Goal: Task Accomplishment & Management: Complete application form

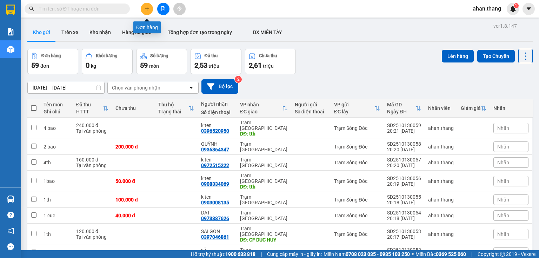
click at [150, 9] on button at bounding box center [147, 9] width 12 height 12
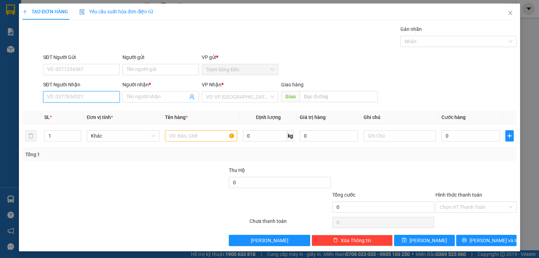
click at [104, 101] on input "SĐT Người Nhận" at bounding box center [81, 96] width 77 height 11
click at [79, 96] on input "0971" at bounding box center [81, 96] width 77 height 11
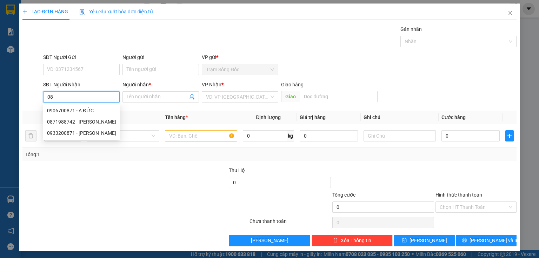
type input "0"
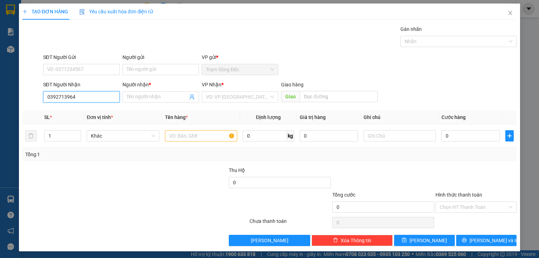
click at [56, 101] on input "0392713964" at bounding box center [81, 96] width 77 height 11
type input "0392713964"
drag, startPoint x: 56, startPoint y: 101, endPoint x: 138, endPoint y: 95, distance: 81.7
click at [138, 95] on input "Người nhận *" at bounding box center [157, 97] width 61 height 8
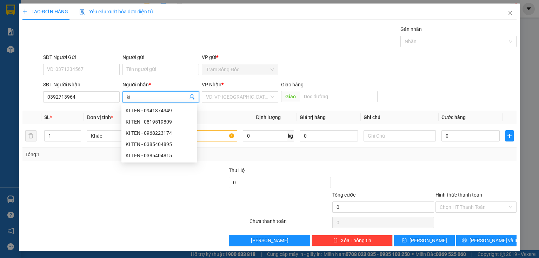
type input "k"
type input "K TEN"
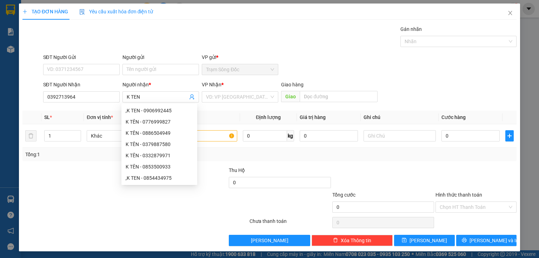
click at [208, 91] on div "VP Nhận *" at bounding box center [240, 86] width 77 height 11
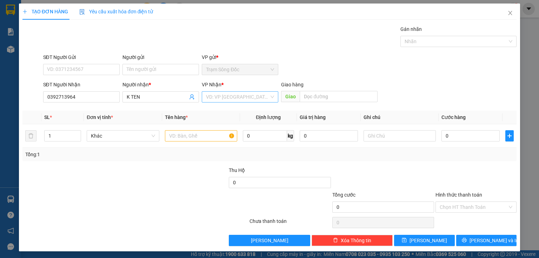
click at [237, 94] on input "search" at bounding box center [237, 97] width 63 height 11
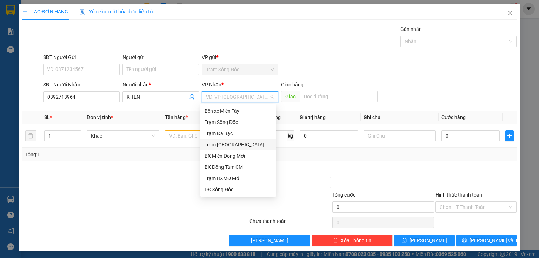
click at [233, 149] on div "Trạm [GEOGRAPHIC_DATA]" at bounding box center [238, 144] width 76 height 11
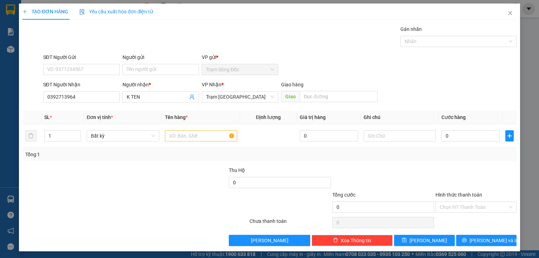
click at [349, 102] on div "Giao" at bounding box center [329, 96] width 97 height 11
click at [347, 91] on input "text" at bounding box center [339, 96] width 78 height 11
type input "GO DUA"
click at [193, 141] on input "text" at bounding box center [201, 135] width 72 height 11
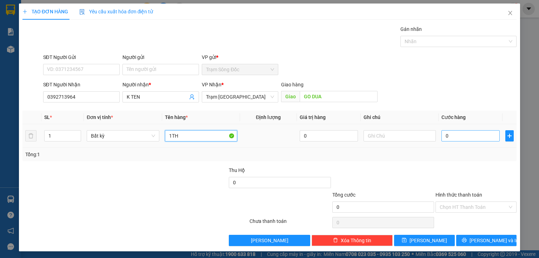
type input "1TH"
click at [474, 134] on input "0" at bounding box center [471, 135] width 58 height 11
type input "6"
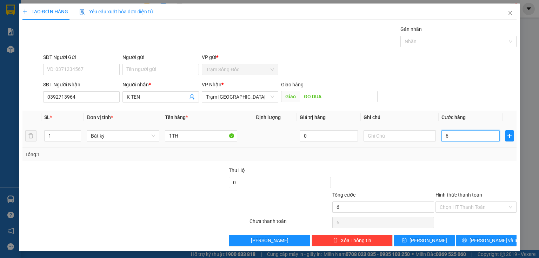
type input "60"
type input "600"
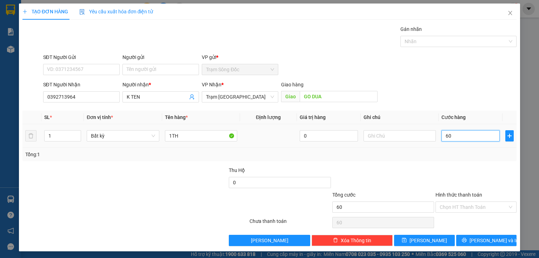
type input "600"
type input "6.000"
type input "60.000"
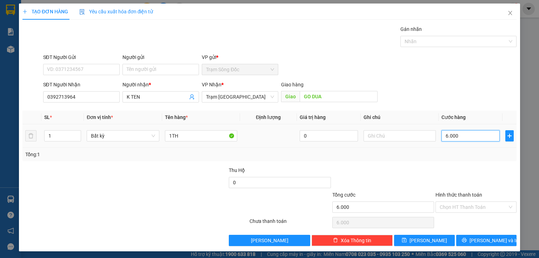
type input "60.000"
click at [467, 205] on input "Hình thức thanh toán" at bounding box center [474, 207] width 68 height 11
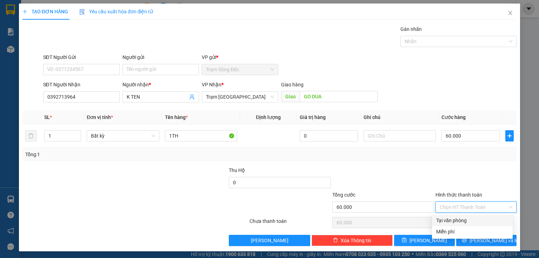
click at [454, 219] on div "Tại văn phòng" at bounding box center [472, 221] width 72 height 8
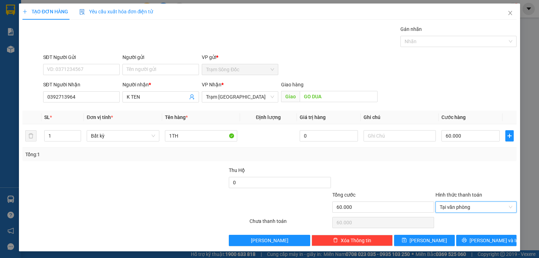
type input "0"
click at [456, 238] on button "[PERSON_NAME] và In" at bounding box center [486, 240] width 61 height 11
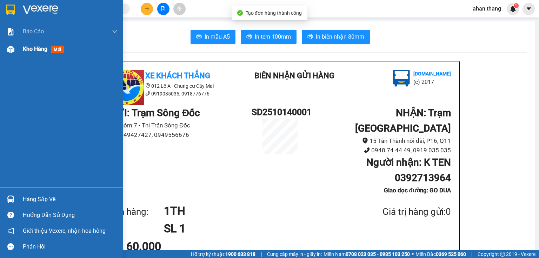
click at [12, 46] on img at bounding box center [10, 49] width 7 height 7
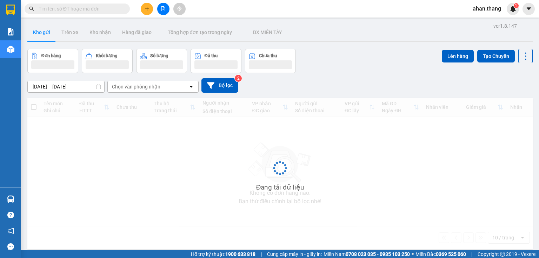
click at [244, 117] on div "Đang tải dữ liệu" at bounding box center [280, 173] width 506 height 151
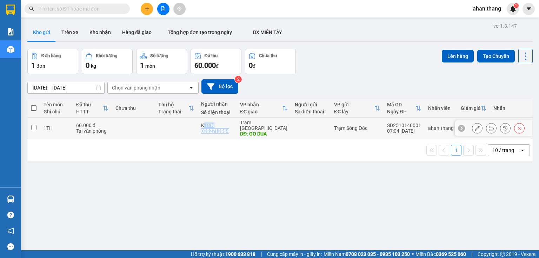
drag, startPoint x: 225, startPoint y: 129, endPoint x: 197, endPoint y: 131, distance: 27.8
click at [197, 131] on tr "1TH 60.000 đ Tại văn phòng K TEN 0392713964 Trạm Sài Gòn DĐ: GO DUA Trạm Sông Đ…" at bounding box center [280, 128] width 506 height 21
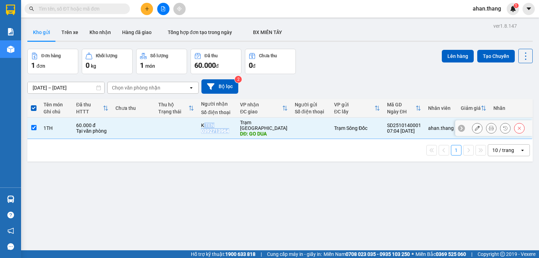
click at [217, 124] on div "K TEN" at bounding box center [217, 126] width 32 height 6
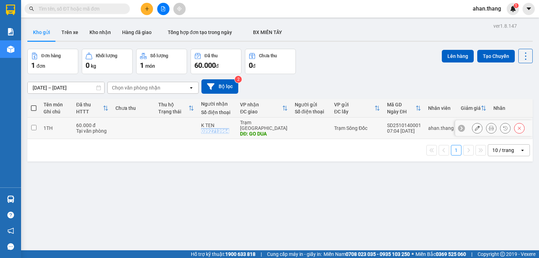
drag, startPoint x: 235, startPoint y: 130, endPoint x: 198, endPoint y: 130, distance: 36.5
click at [198, 130] on td "K TEN 0392713964" at bounding box center [217, 128] width 39 height 21
checkbox input "true"
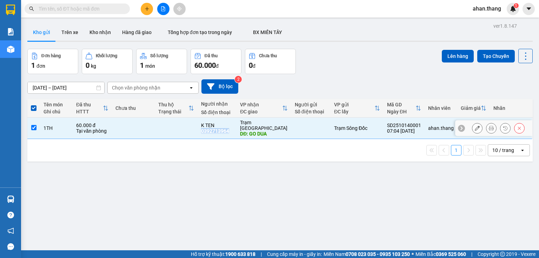
copy div "0392713964"
click at [515, 126] on button at bounding box center [520, 128] width 10 height 12
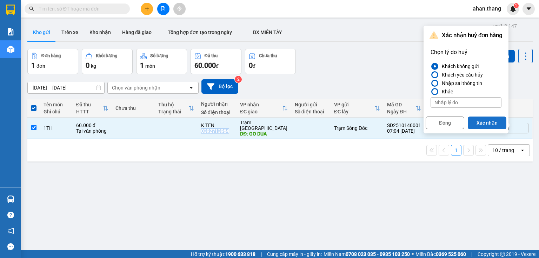
click at [489, 121] on button "Xác nhận" at bounding box center [487, 123] width 39 height 13
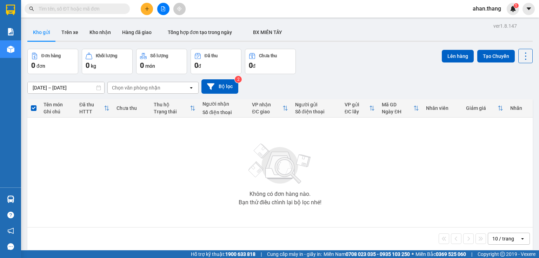
click at [489, 12] on div "ahan.thang 1" at bounding box center [493, 9] width 52 height 12
click at [489, 11] on span "ahan.thang" at bounding box center [487, 8] width 40 height 9
click at [486, 21] on span "Đăng xuất" at bounding box center [492, 22] width 29 height 8
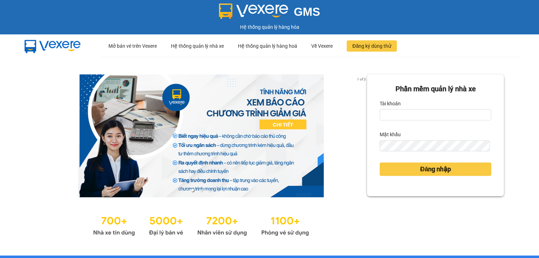
click at [401, 108] on div "Tài khoản" at bounding box center [436, 103] width 112 height 11
click at [401, 113] on input "Tài khoản" at bounding box center [436, 114] width 112 height 11
type input "muoimuoi.thang"
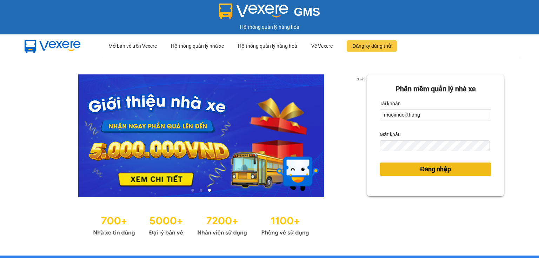
click at [397, 171] on button "Đăng nhập" at bounding box center [436, 169] width 112 height 13
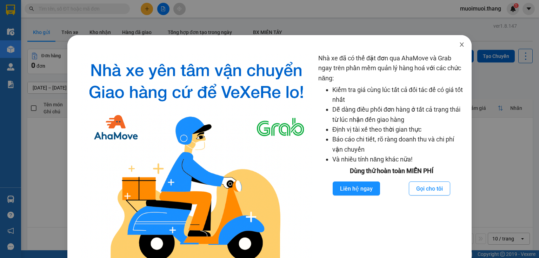
click at [460, 52] on span "Close" at bounding box center [462, 45] width 20 height 20
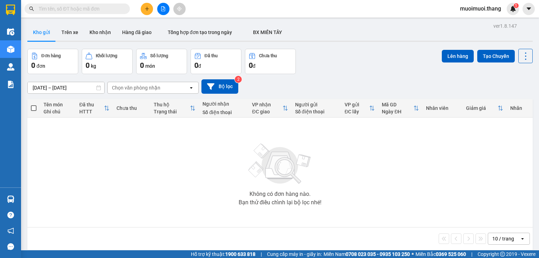
click at [142, 9] on button at bounding box center [147, 9] width 12 height 12
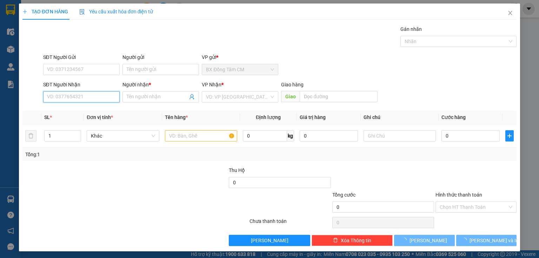
click at [50, 97] on input "SĐT Người Nhận" at bounding box center [81, 96] width 77 height 11
paste input "0392713964"
type input "0392713964"
click at [129, 94] on input "Người nhận *" at bounding box center [157, 97] width 61 height 8
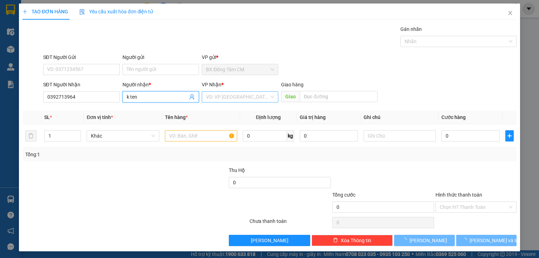
type input "k ten"
click at [211, 93] on input "search" at bounding box center [237, 97] width 63 height 11
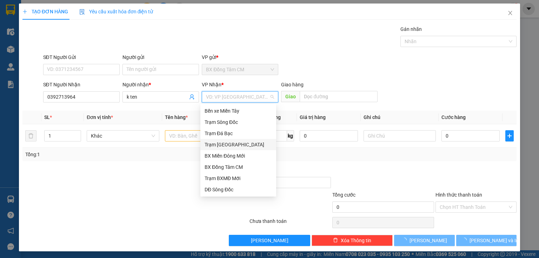
drag, startPoint x: 237, startPoint y: 147, endPoint x: 281, endPoint y: 129, distance: 48.1
click at [237, 147] on div "Trạm [GEOGRAPHIC_DATA]" at bounding box center [238, 145] width 67 height 8
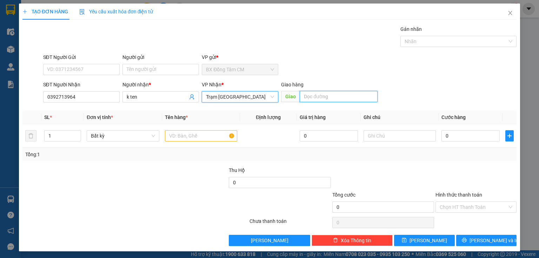
click at [325, 95] on input "text" at bounding box center [339, 96] width 78 height 11
type input "gò dua"
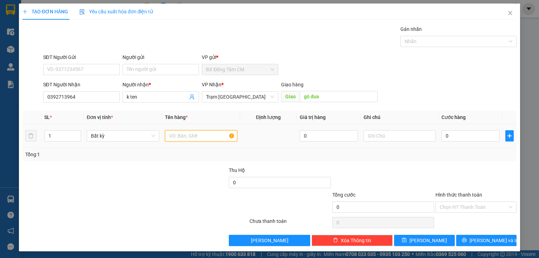
click at [218, 131] on input "text" at bounding box center [201, 135] width 72 height 11
type input "1 th"
click at [462, 144] on td "0" at bounding box center [471, 136] width 64 height 24
click at [467, 138] on input "0" at bounding box center [471, 135] width 58 height 11
type input "6"
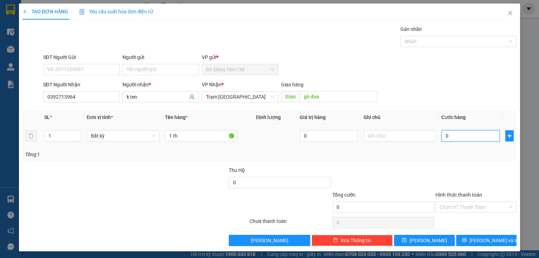
type input "6"
type input "60"
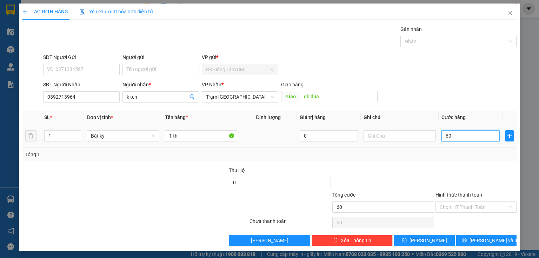
type input "600"
type input "6.000"
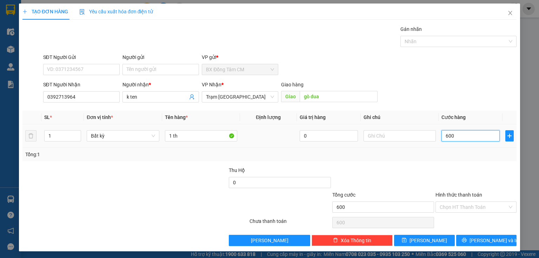
type input "6.000"
type input "60.000"
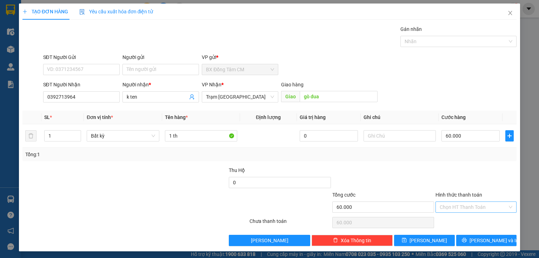
click at [480, 203] on input "Hình thức thanh toán" at bounding box center [474, 207] width 68 height 11
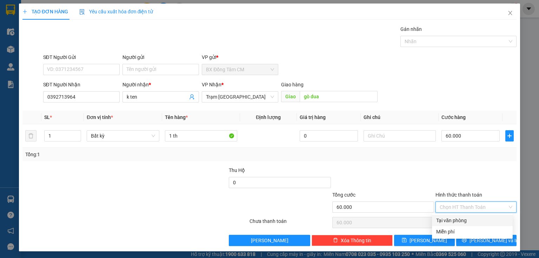
click at [469, 219] on div "Tại văn phòng" at bounding box center [472, 221] width 72 height 8
type input "0"
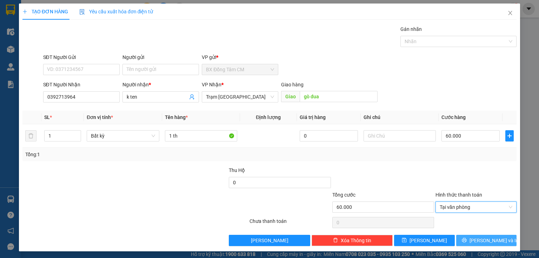
drag, startPoint x: 473, startPoint y: 242, endPoint x: 443, endPoint y: 222, distance: 35.3
click at [463, 231] on div "Transit Pickup Surcharge Ids Transit Deliver Surcharge Ids Transit Deliver Surc…" at bounding box center [269, 135] width 494 height 221
click at [461, 236] on div "Transit Pickup Surcharge Ids Transit Deliver Surcharge Ids Transit Deliver Surc…" at bounding box center [269, 135] width 494 height 221
click at [456, 239] on button "[PERSON_NAME] và In" at bounding box center [486, 240] width 61 height 11
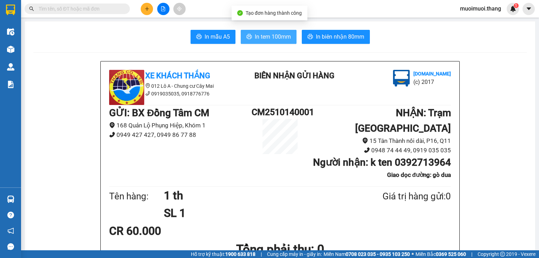
click at [270, 34] on span "In tem 100mm" at bounding box center [273, 36] width 36 height 9
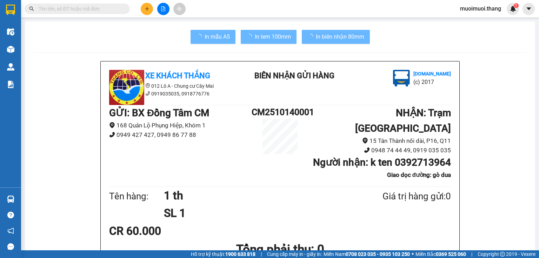
click at [145, 5] on button at bounding box center [147, 9] width 12 height 12
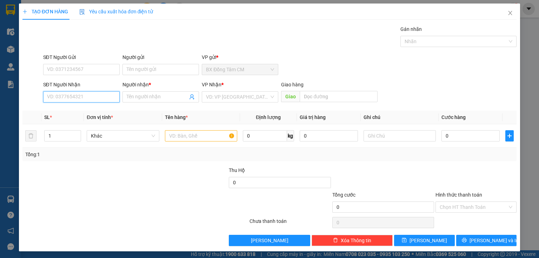
click at [84, 98] on input "SĐT Người Nhận" at bounding box center [81, 96] width 77 height 11
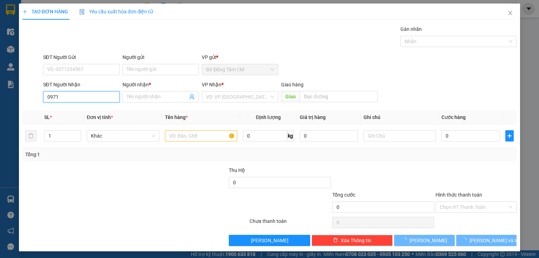
click at [75, 97] on input "0971" at bounding box center [81, 96] width 77 height 11
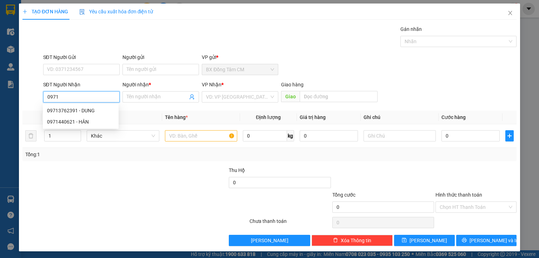
click at [75, 97] on input "0971" at bounding box center [81, 96] width 77 height 11
drag, startPoint x: 75, startPoint y: 106, endPoint x: 81, endPoint y: 107, distance: 5.7
click at [76, 106] on div "09713762391 - DUNG" at bounding box center [81, 110] width 76 height 11
type input "09713762391"
type input "DUNG"
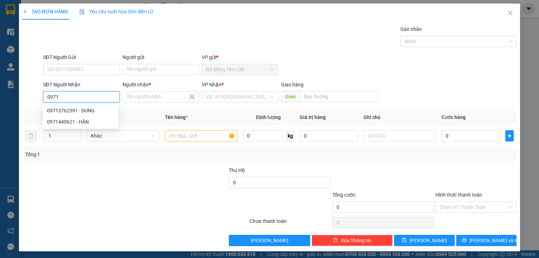
type input "CF DUC HUY"
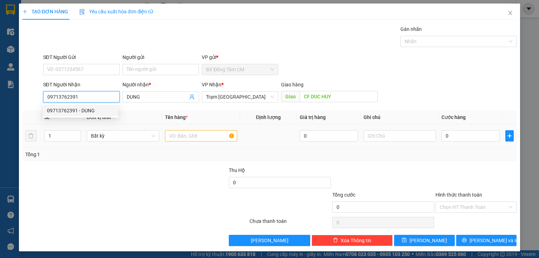
type input "09713762391"
click at [185, 136] on input "text" at bounding box center [201, 135] width 72 height 11
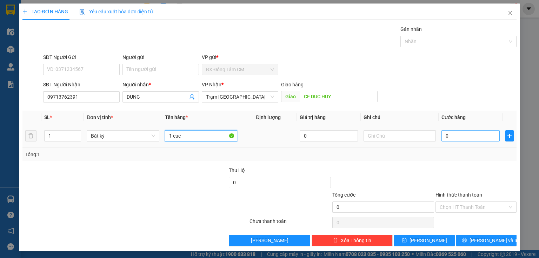
type input "1 cuc"
click at [452, 132] on div "0" at bounding box center [471, 136] width 58 height 14
click at [449, 133] on input "0" at bounding box center [471, 135] width 58 height 11
type input "3"
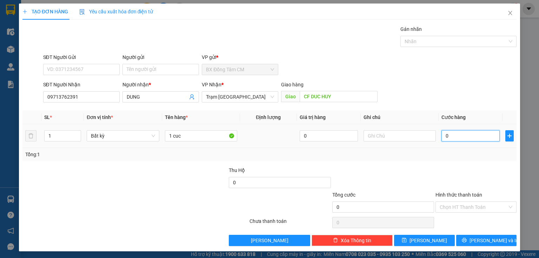
type input "3"
type input "30"
type input "300"
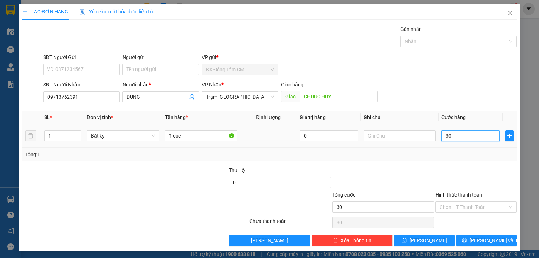
type input "300"
type input "3.000"
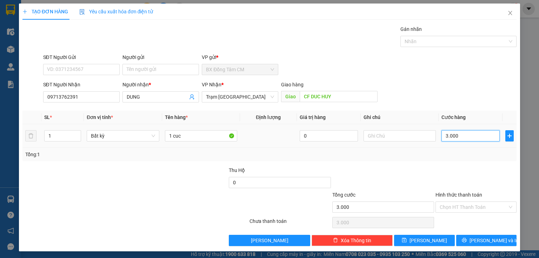
type input "30.000"
click at [449, 202] on input "Hình thức thanh toán" at bounding box center [474, 207] width 68 height 11
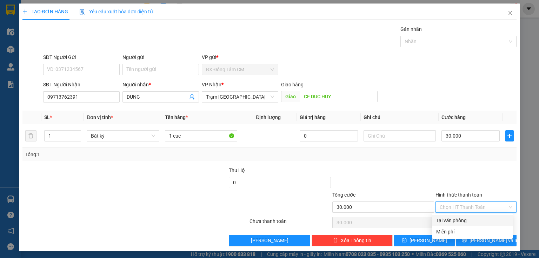
click at [448, 217] on div "Tại văn phòng" at bounding box center [472, 221] width 72 height 8
type input "0"
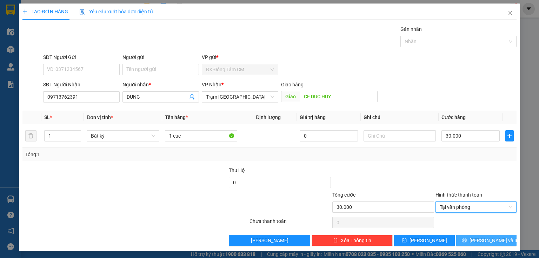
click at [458, 239] on button "[PERSON_NAME] và In" at bounding box center [486, 240] width 61 height 11
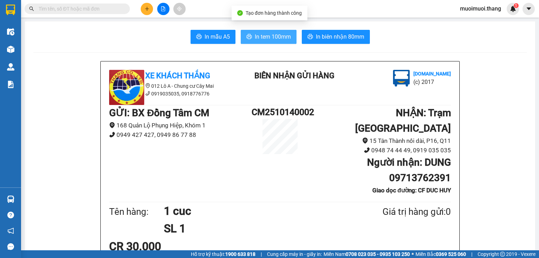
click at [288, 34] on button "In tem 100mm" at bounding box center [269, 37] width 56 height 14
click at [150, 8] on button at bounding box center [147, 9] width 12 height 12
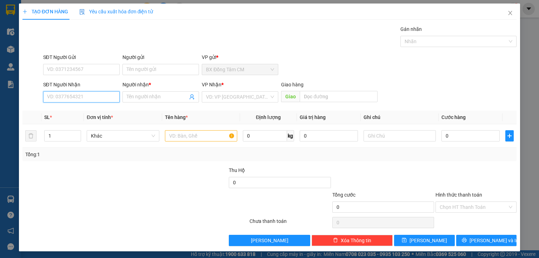
click at [89, 100] on input "SĐT Người Nhận" at bounding box center [81, 96] width 77 height 11
click at [56, 101] on input "0947447073" at bounding box center [81, 96] width 77 height 11
click at [65, 99] on input "0947447073" at bounding box center [81, 96] width 77 height 11
type input "0947447073"
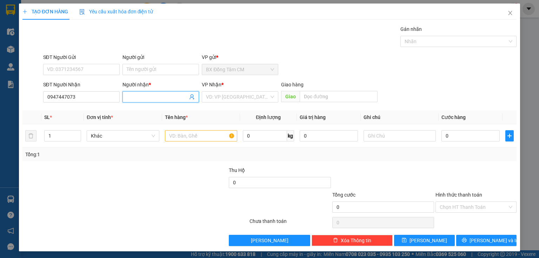
click at [153, 97] on input "Người nhận *" at bounding box center [157, 97] width 61 height 8
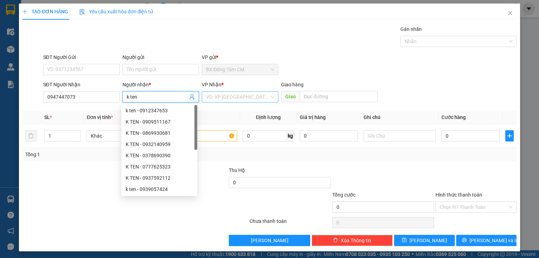
type input "k ten"
click at [231, 97] on input "search" at bounding box center [237, 97] width 63 height 11
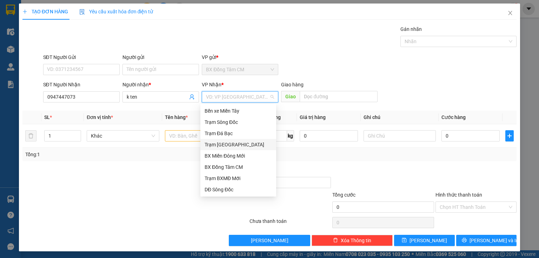
click at [230, 143] on div "Trạm [GEOGRAPHIC_DATA]" at bounding box center [238, 145] width 67 height 8
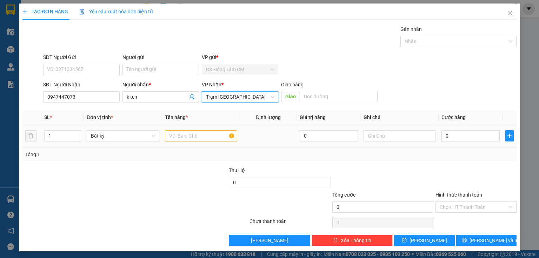
click at [312, 105] on div "Transit Pickup Surcharge Ids Transit Deliver Surcharge Ids Transit Deliver Surc…" at bounding box center [269, 135] width 494 height 221
click at [313, 99] on input "text" at bounding box center [339, 96] width 78 height 11
type input "f"
type input "g"
type input "GO ĐEN"
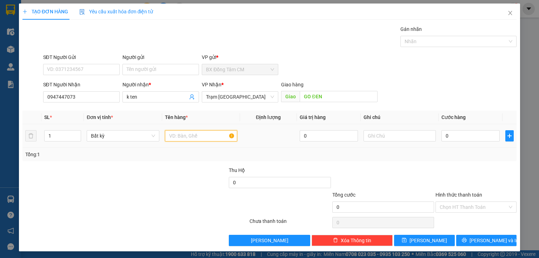
click at [216, 131] on input "text" at bounding box center [201, 135] width 72 height 11
type input "1TH"
click at [450, 145] on td "0" at bounding box center [471, 136] width 64 height 24
click at [451, 139] on input "0" at bounding box center [471, 135] width 58 height 11
type input "5"
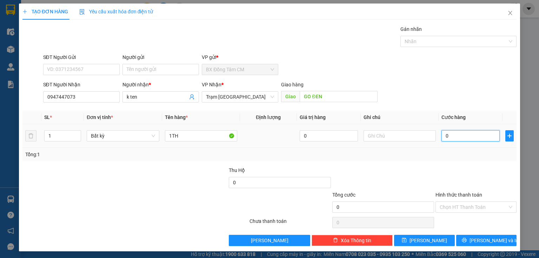
type input "5"
type input "50"
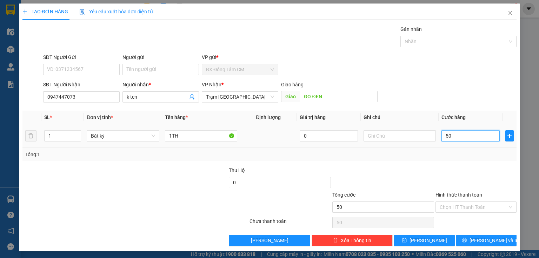
type input "500"
type input "5.000"
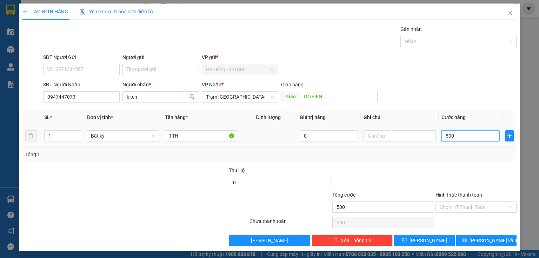
type input "5.000"
type input "50.000"
click at [448, 130] on input "50.000" at bounding box center [471, 135] width 58 height 11
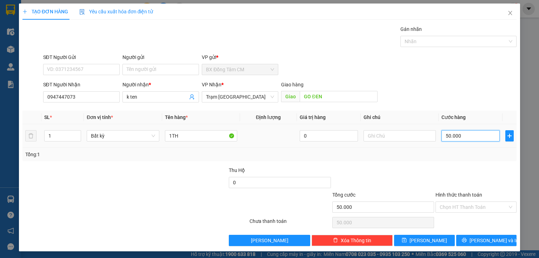
click at [442, 138] on input "50.000" at bounding box center [471, 135] width 58 height 11
click at [445, 138] on input "50.000" at bounding box center [471, 135] width 58 height 11
click at [459, 238] on button "[PERSON_NAME] và In" at bounding box center [486, 240] width 61 height 11
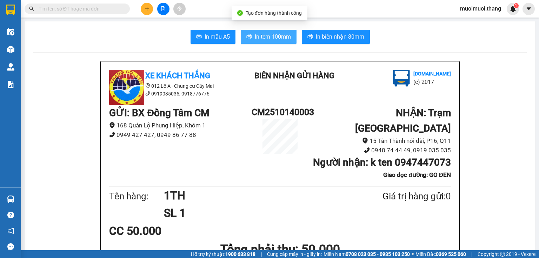
click at [284, 34] on span "In tem 100mm" at bounding box center [273, 36] width 36 height 9
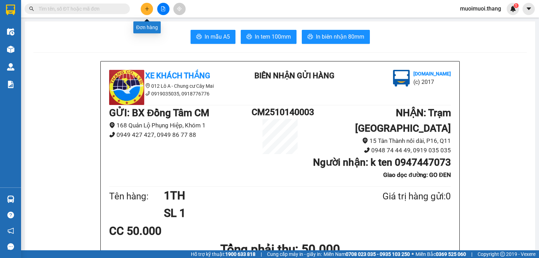
click at [145, 12] on button at bounding box center [147, 9] width 12 height 12
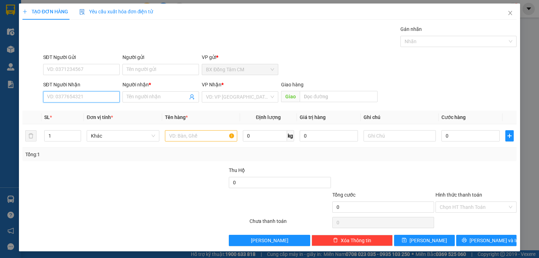
click at [79, 100] on input "SĐT Người Nhận" at bounding box center [81, 96] width 77 height 11
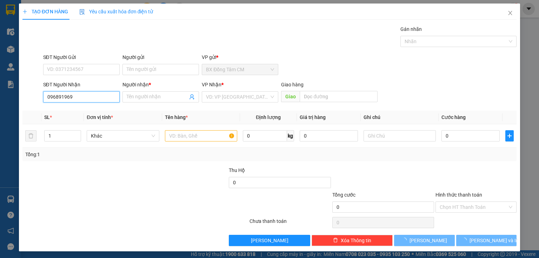
type input "0968919691"
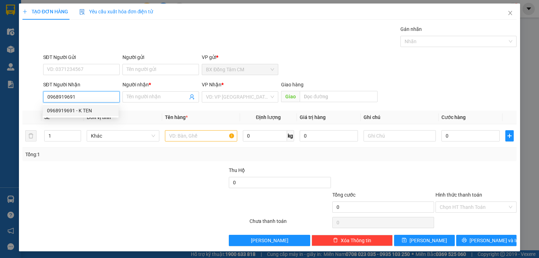
click at [87, 112] on div "0968919691 - K TEN" at bounding box center [80, 111] width 67 height 8
type input "K TEN"
type input "4 GA"
type input "0968919691"
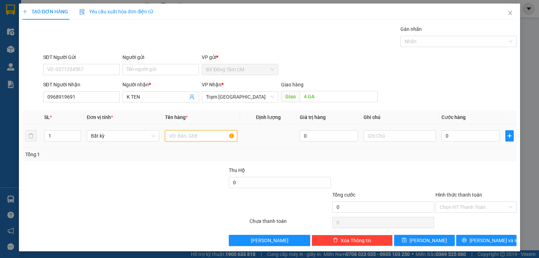
click at [186, 135] on input "text" at bounding box center [201, 135] width 72 height 11
type input "1TH"
type input "6"
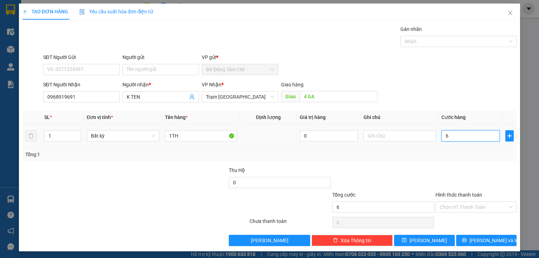
type input "60"
type input "600"
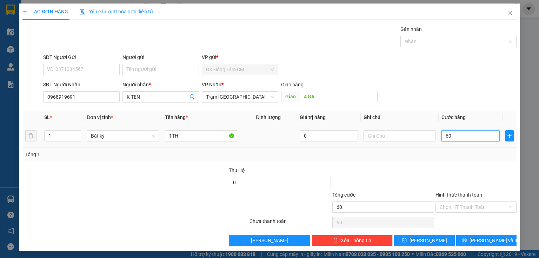
type input "600"
type input "6.000"
click at [449, 208] on input "Hình thức thanh toán" at bounding box center [474, 207] width 68 height 11
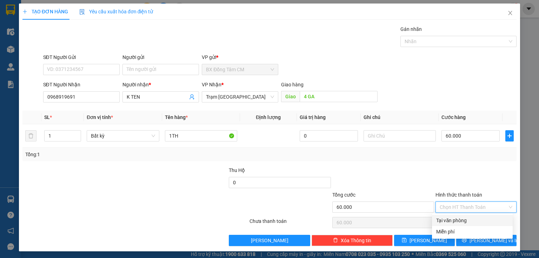
click at [451, 220] on div "Tại văn phòng" at bounding box center [472, 221] width 72 height 8
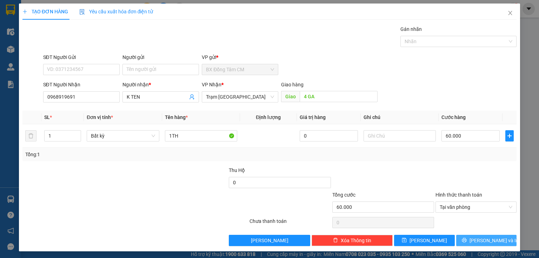
click at [456, 239] on button "[PERSON_NAME] và In" at bounding box center [486, 240] width 61 height 11
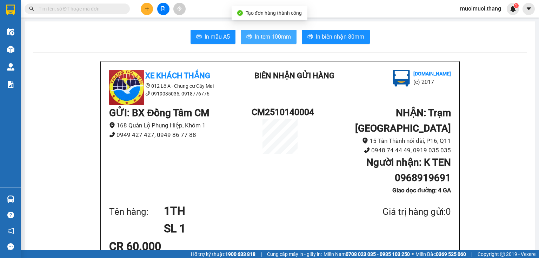
click at [255, 39] on span "In tem 100mm" at bounding box center [273, 36] width 36 height 9
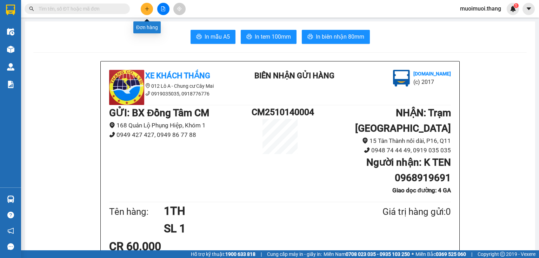
click at [148, 9] on icon "plus" at bounding box center [147, 8] width 5 height 5
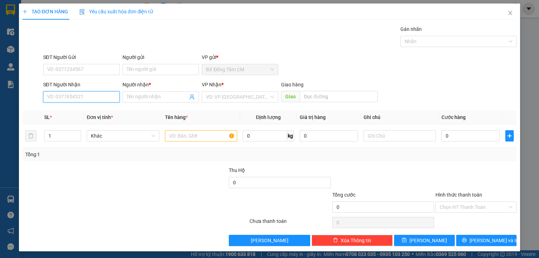
click at [79, 98] on input "SĐT Người Nhận" at bounding box center [81, 96] width 77 height 11
click at [56, 101] on input "0356686799" at bounding box center [81, 96] width 77 height 11
click at [64, 100] on input "0356686799" at bounding box center [81, 96] width 77 height 11
click at [57, 101] on input "0356686799" at bounding box center [81, 96] width 77 height 11
click at [64, 102] on input "0356686799" at bounding box center [81, 96] width 77 height 11
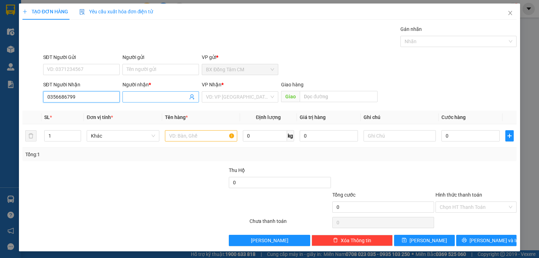
type input "0356686799"
click at [155, 98] on input "Người nhận *" at bounding box center [157, 97] width 61 height 8
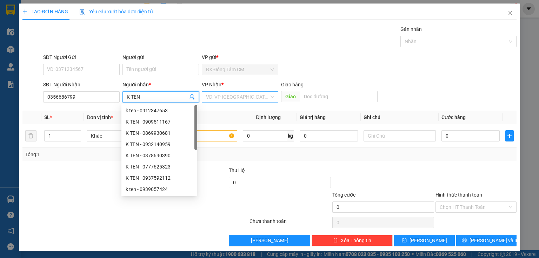
type input "K TEN"
click at [229, 97] on input "search" at bounding box center [237, 97] width 63 height 11
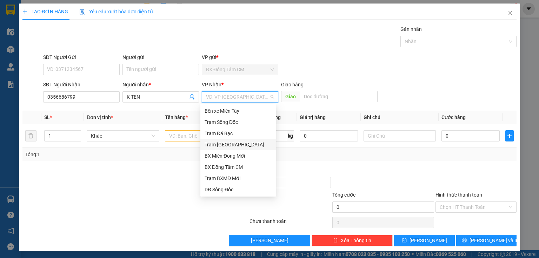
click at [230, 146] on div "Trạm [GEOGRAPHIC_DATA]" at bounding box center [238, 145] width 67 height 8
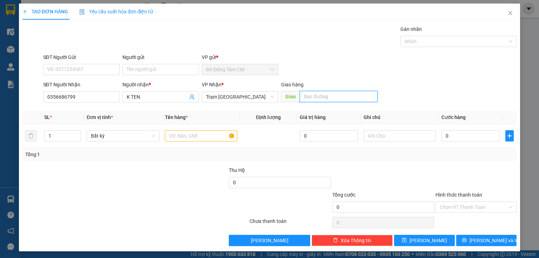
click at [325, 96] on input "text" at bounding box center [339, 96] width 78 height 11
type input "GO MAY"
click at [192, 138] on td at bounding box center [201, 136] width 78 height 24
click at [192, 138] on input "text" at bounding box center [201, 135] width 72 height 11
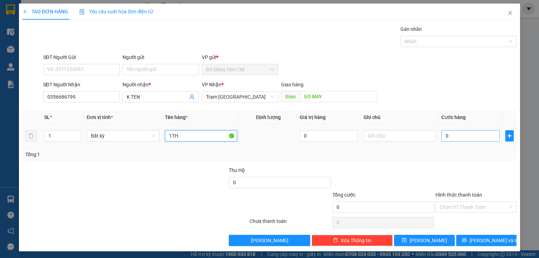
type input "1TH"
click at [449, 134] on input "0" at bounding box center [471, 135] width 58 height 11
click at [470, 207] on input "Hình thức thanh toán" at bounding box center [474, 207] width 68 height 11
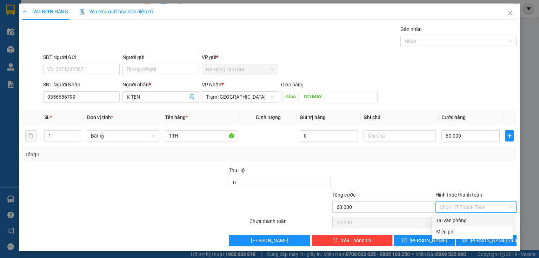
click at [466, 216] on div "Tại văn phòng" at bounding box center [472, 220] width 81 height 11
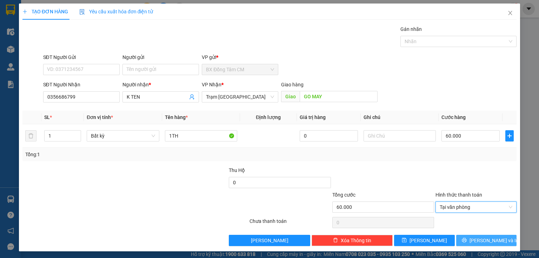
click at [466, 243] on button "[PERSON_NAME] và In" at bounding box center [486, 240] width 61 height 11
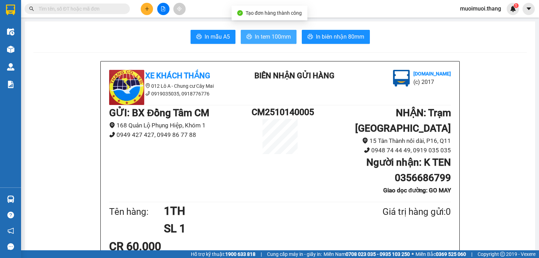
click at [274, 32] on button "In tem 100mm" at bounding box center [269, 37] width 56 height 14
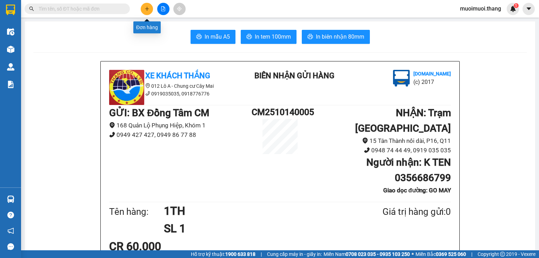
click at [147, 7] on icon "plus" at bounding box center [147, 9] width 0 height 4
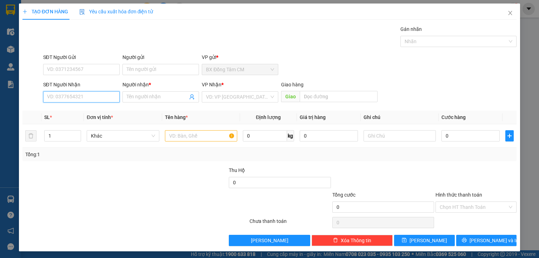
click at [65, 98] on input "SĐT Người Nhận" at bounding box center [81, 96] width 77 height 11
type input "0825263553"
drag, startPoint x: 81, startPoint y: 112, endPoint x: 163, endPoint y: 120, distance: 82.9
click at [81, 112] on div "0825263553 - OANH" at bounding box center [80, 111] width 67 height 8
type input "OANH"
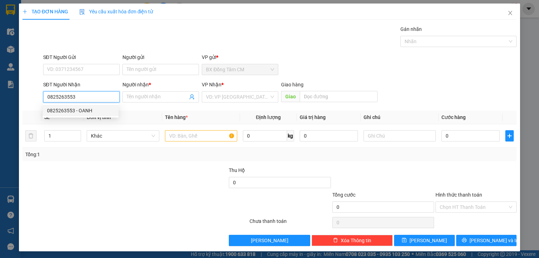
type input "BX MĐ MỚI"
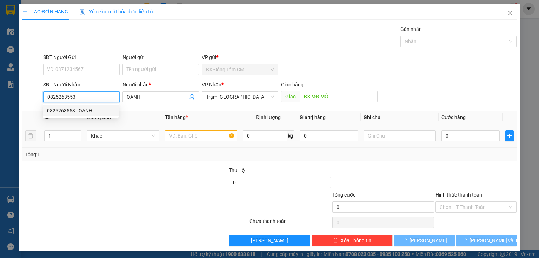
type input "0825263553"
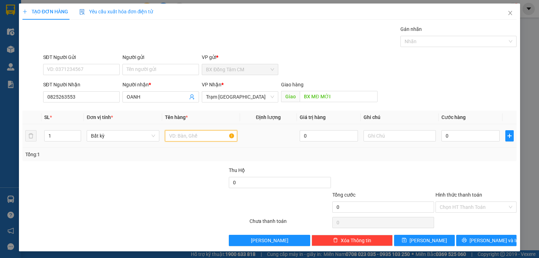
click at [187, 138] on input "text" at bounding box center [201, 135] width 72 height 11
type input "1TH"
type input "5"
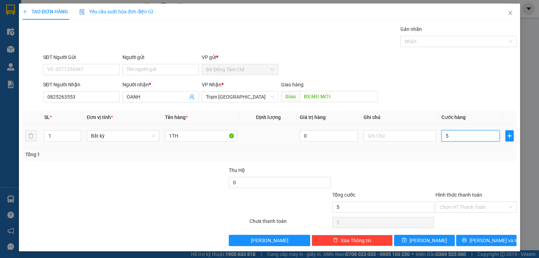
type input "50"
type input "500"
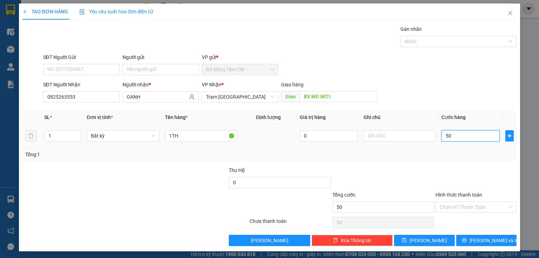
type input "500"
type input "5.000"
type input "50.000"
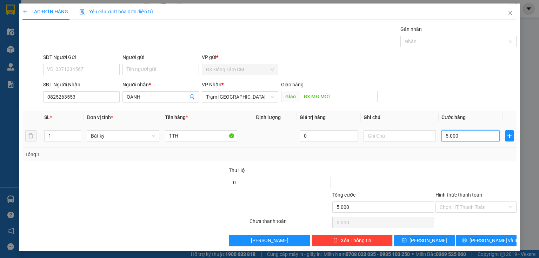
type input "50.000"
click at [448, 204] on input "Hình thức thanh toán" at bounding box center [474, 207] width 68 height 11
click at [450, 214] on div "Transit Pickup Surcharge Ids Transit Deliver Surcharge Ids Transit Deliver Surc…" at bounding box center [269, 135] width 494 height 221
click at [456, 207] on input "Hình thức thanh toán" at bounding box center [474, 207] width 68 height 11
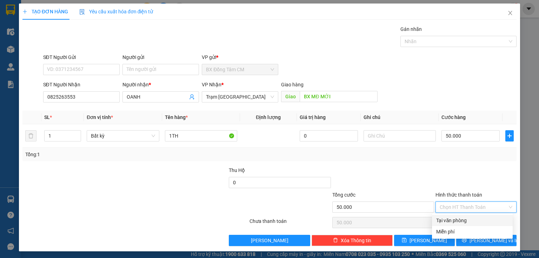
click at [453, 219] on div "Tại văn phòng" at bounding box center [472, 221] width 72 height 8
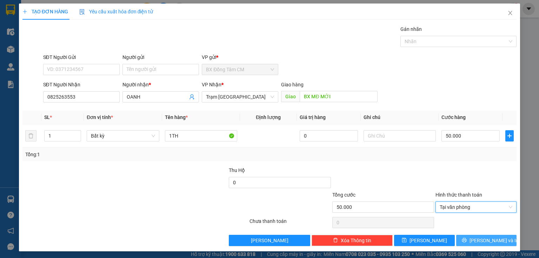
click at [459, 243] on button "[PERSON_NAME] và In" at bounding box center [486, 240] width 61 height 11
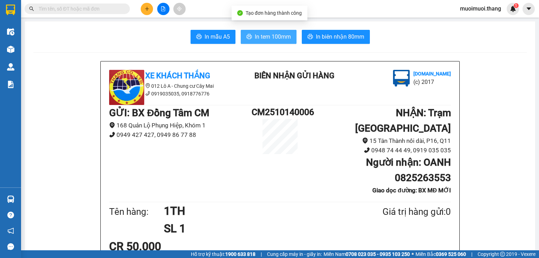
click at [264, 37] on span "In tem 100mm" at bounding box center [273, 36] width 36 height 9
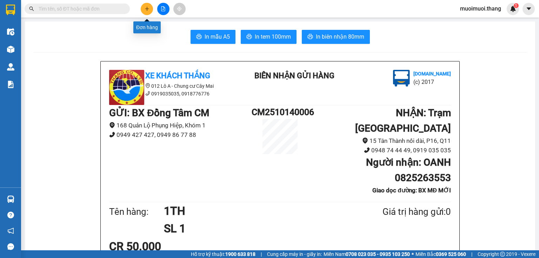
click at [148, 11] on button at bounding box center [147, 9] width 12 height 12
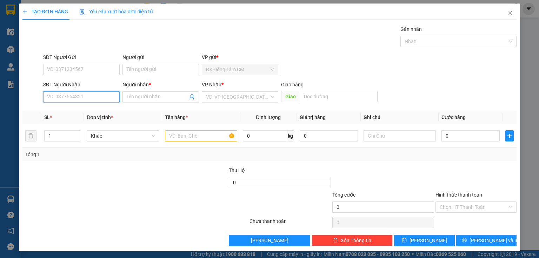
click at [80, 95] on input "SĐT Người Nhận" at bounding box center [81, 96] width 77 height 11
click at [58, 102] on input "0866715425" at bounding box center [81, 96] width 77 height 11
type input "0866715425"
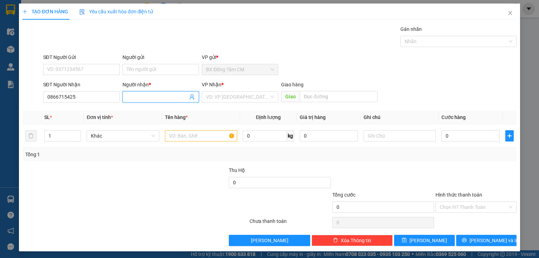
click at [145, 95] on input "Người nhận *" at bounding box center [157, 97] width 61 height 8
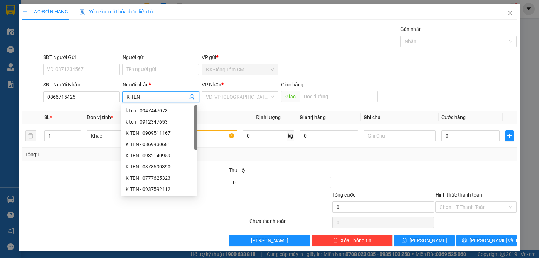
type input "K TEN"
click at [223, 88] on div "VP Nhận *" at bounding box center [240, 85] width 77 height 8
click at [227, 98] on input "search" at bounding box center [237, 97] width 63 height 11
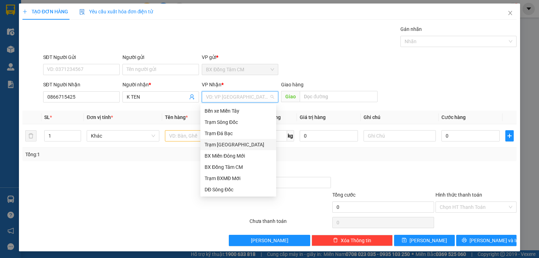
click at [242, 145] on div "Trạm [GEOGRAPHIC_DATA]" at bounding box center [238, 145] width 67 height 8
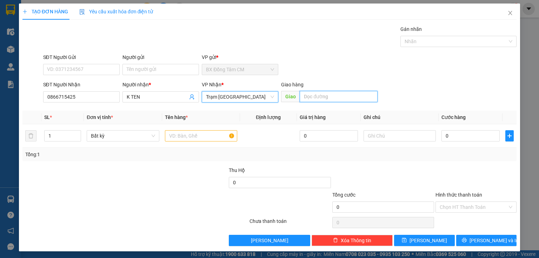
click at [350, 99] on input "text" at bounding box center [339, 96] width 78 height 11
type input "Q12"
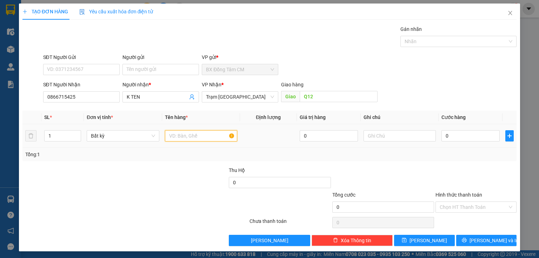
click at [208, 135] on input "text" at bounding box center [201, 135] width 72 height 11
type input "1TH"
click at [454, 134] on input "0" at bounding box center [471, 135] width 58 height 11
type input "6"
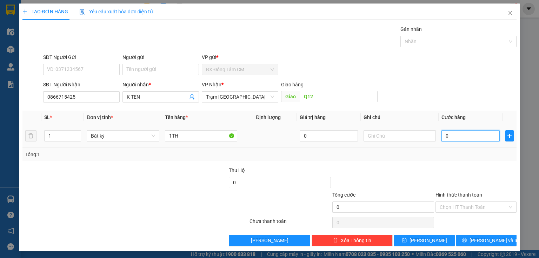
type input "6"
type input "60"
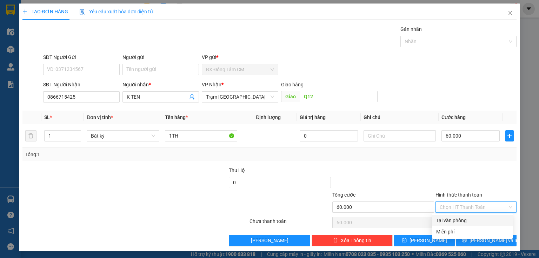
click at [465, 207] on input "Hình thức thanh toán" at bounding box center [474, 207] width 68 height 11
click at [463, 218] on div "Tại văn phòng" at bounding box center [472, 221] width 72 height 8
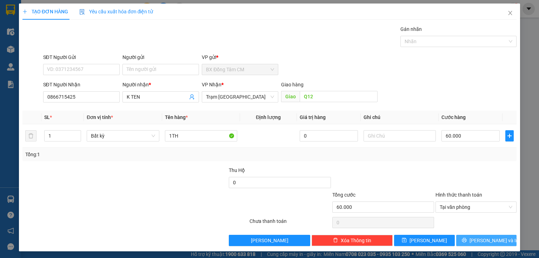
click at [464, 239] on button "[PERSON_NAME] và In" at bounding box center [486, 240] width 61 height 11
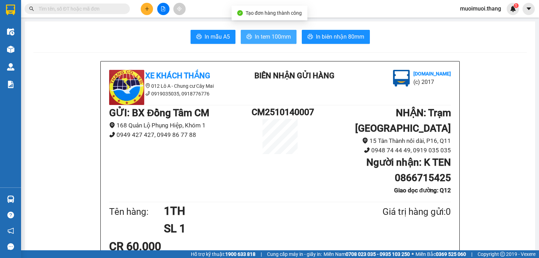
click at [269, 41] on span "In tem 100mm" at bounding box center [273, 36] width 36 height 9
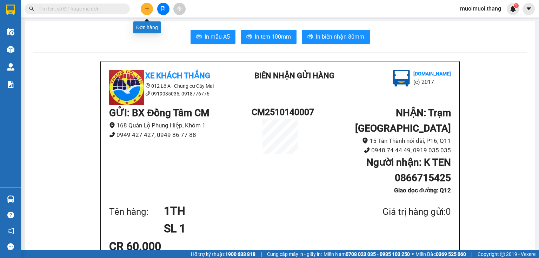
click at [144, 4] on button at bounding box center [147, 9] width 12 height 12
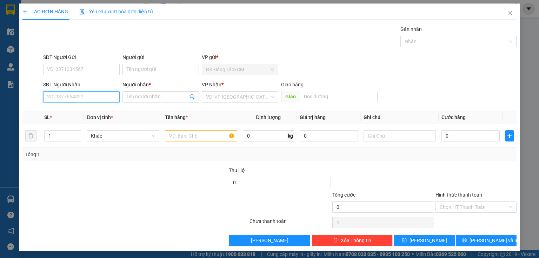
click at [65, 94] on input "SĐT Người Nhận" at bounding box center [81, 96] width 77 height 11
type input "0939430032"
drag, startPoint x: 75, startPoint y: 112, endPoint x: 177, endPoint y: 125, distance: 102.9
click at [77, 112] on div "0939430032 - SG" at bounding box center [80, 111] width 67 height 8
type input "SG"
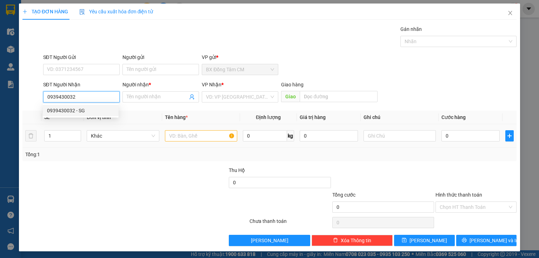
type input "VĨNH LONG"
type input "0939430032"
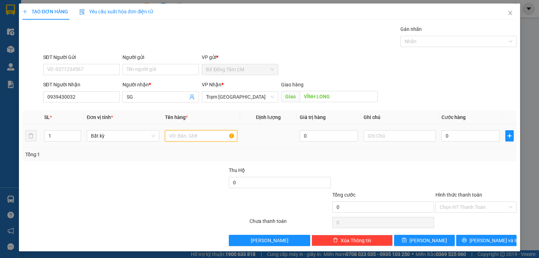
click at [171, 133] on input "text" at bounding box center [201, 135] width 72 height 11
type input "1 CAN"
click at [462, 139] on input "0" at bounding box center [471, 135] width 58 height 11
type input "5"
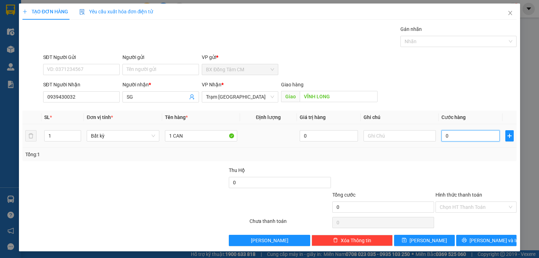
type input "5"
type input "50"
type input "500"
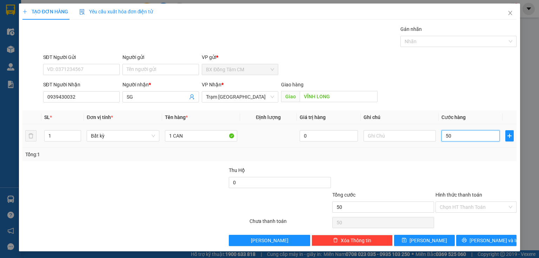
type input "500"
type input "5.000"
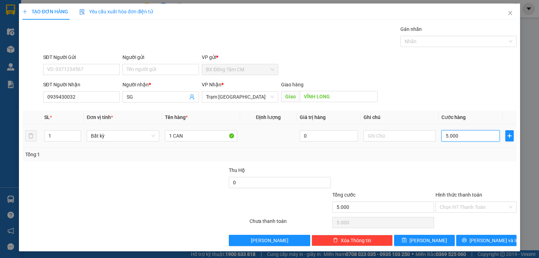
type input "50.000"
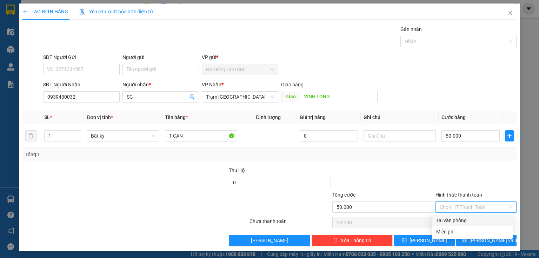
click at [475, 203] on input "Hình thức thanh toán" at bounding box center [474, 207] width 68 height 11
click at [464, 218] on div "Tại văn phòng" at bounding box center [472, 221] width 72 height 8
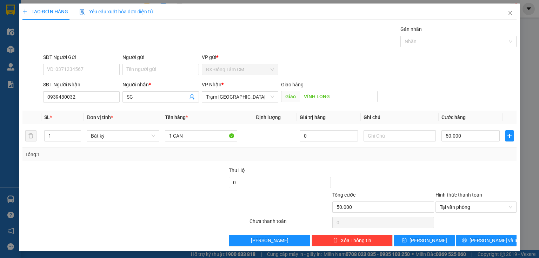
click at [463, 246] on div "TẠO ĐƠN HÀNG Yêu cầu xuất hóa đơn điện tử Transit Pickup Surcharge Ids Transit …" at bounding box center [269, 128] width 501 height 248
click at [458, 237] on button "[PERSON_NAME] và In" at bounding box center [486, 240] width 61 height 11
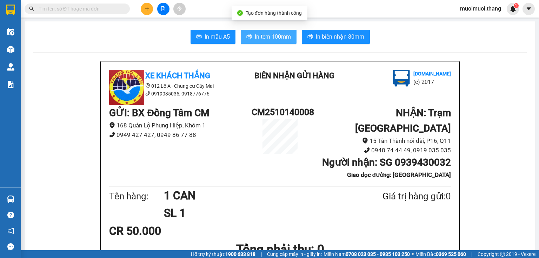
click at [265, 34] on span "In tem 100mm" at bounding box center [273, 36] width 36 height 9
click at [146, 13] on button at bounding box center [147, 9] width 12 height 12
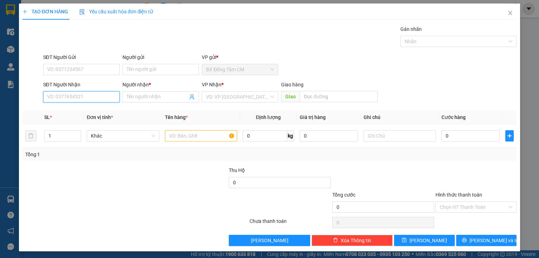
click at [88, 93] on input "SĐT Người Nhận" at bounding box center [81, 96] width 77 height 11
click at [75, 115] on div "0944020749 - TU" at bounding box center [81, 110] width 76 height 11
type input "0944020749"
type input "TU"
type input "UB2"
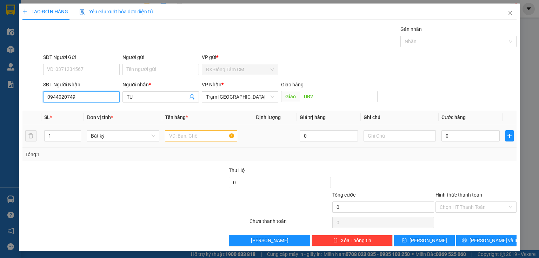
type input "0944020749"
drag, startPoint x: 170, startPoint y: 126, endPoint x: 166, endPoint y: 129, distance: 4.7
click at [167, 128] on td at bounding box center [201, 136] width 78 height 24
click at [168, 136] on input "text" at bounding box center [201, 135] width 72 height 11
click at [321, 95] on input "UB2" at bounding box center [339, 96] width 78 height 11
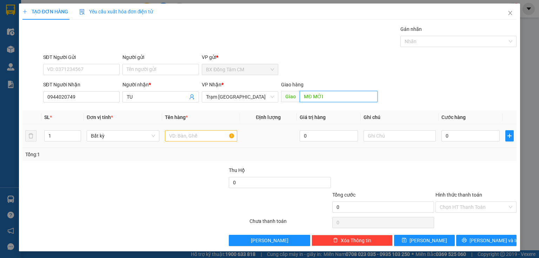
type input "MĐ MỚI"
click at [190, 134] on input "text" at bounding box center [201, 135] width 72 height 11
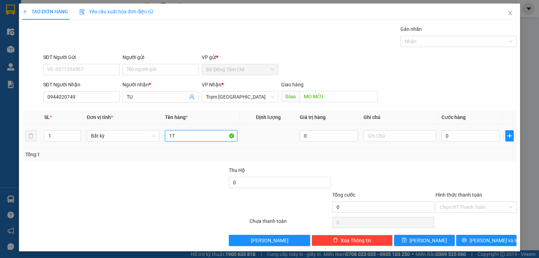
type input "1TH"
drag, startPoint x: 460, startPoint y: 129, endPoint x: 454, endPoint y: 134, distance: 7.5
click at [454, 134] on div "0" at bounding box center [471, 136] width 58 height 14
click at [454, 137] on input "0" at bounding box center [471, 135] width 58 height 11
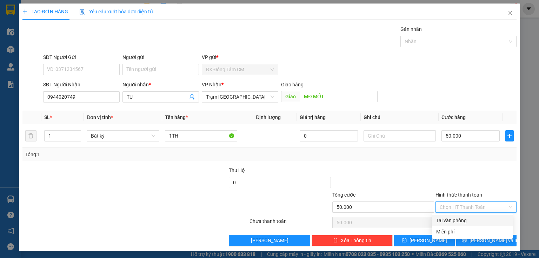
click at [453, 209] on input "Hình thức thanh toán" at bounding box center [474, 207] width 68 height 11
drag, startPoint x: 452, startPoint y: 217, endPoint x: 459, endPoint y: 223, distance: 8.8
click at [454, 218] on div "Tại văn phòng" at bounding box center [472, 221] width 72 height 8
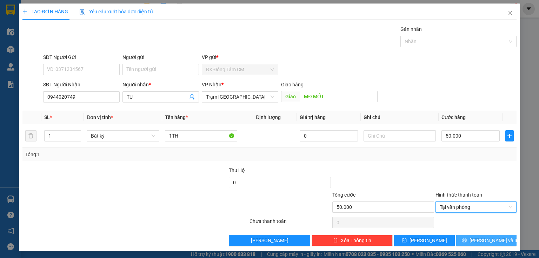
click at [467, 239] on icon "printer" at bounding box center [464, 240] width 5 height 5
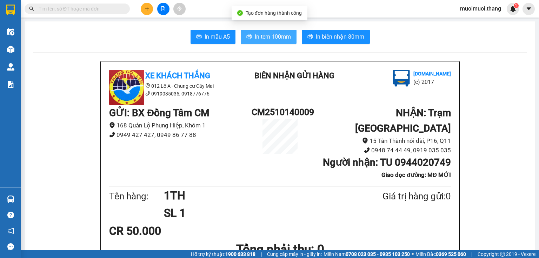
drag, startPoint x: 283, startPoint y: 30, endPoint x: 277, endPoint y: 36, distance: 8.9
click at [282, 31] on button "In tem 100mm" at bounding box center [269, 37] width 56 height 14
click at [277, 36] on span "In tem 100mm" at bounding box center [273, 36] width 36 height 9
click at [147, 3] on button at bounding box center [147, 9] width 12 height 12
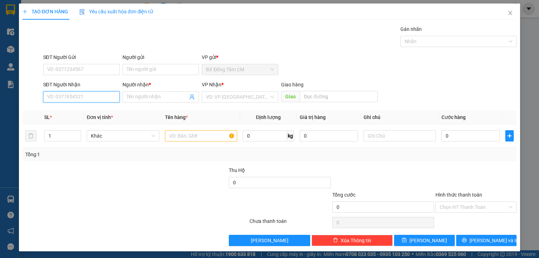
click at [46, 93] on input "SĐT Người Nhận" at bounding box center [81, 96] width 77 height 11
type input "0922427145"
click at [75, 112] on div "0922427145 - K TEN" at bounding box center [80, 111] width 67 height 8
type input "K TEN"
type input "NGÃ 4 BINH PHUOC"
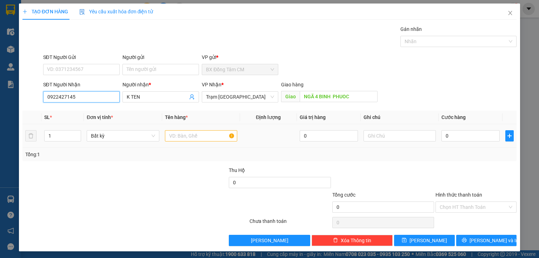
type input "0922427145"
click at [181, 137] on input "text" at bounding box center [201, 135] width 72 height 11
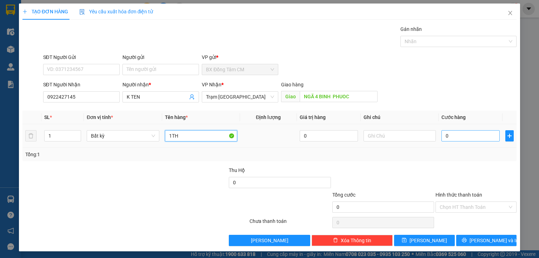
type input "1TH"
click at [460, 134] on input "0" at bounding box center [471, 135] width 58 height 11
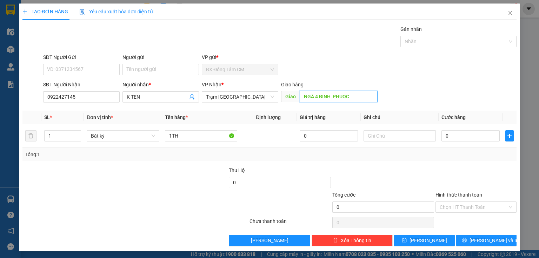
click at [360, 94] on input "NGÃ 4 BINH PHUOC" at bounding box center [339, 96] width 78 height 11
type input "SONG THAN"
click at [494, 135] on input "0" at bounding box center [471, 135] width 58 height 11
type input "1"
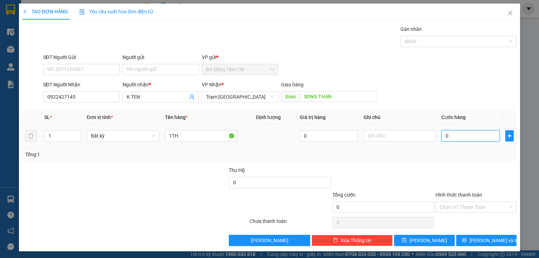
type input "1"
type input "10"
type input "100"
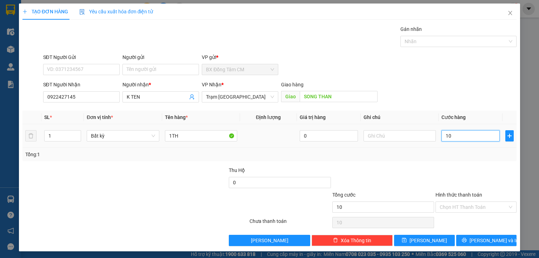
type input "100"
type input "1.000"
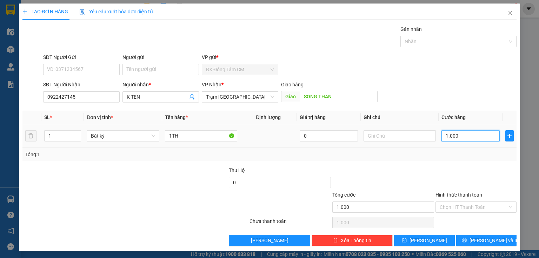
type input "10.000"
type input "100.000"
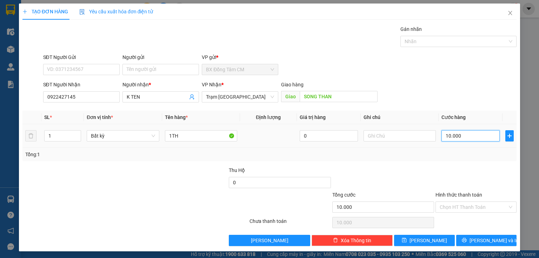
type input "100.000"
click at [452, 210] on input "Hình thức thanh toán" at bounding box center [474, 207] width 68 height 11
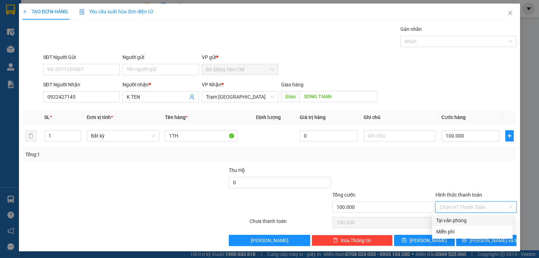
click at [455, 220] on div "Tại văn phòng" at bounding box center [472, 221] width 72 height 8
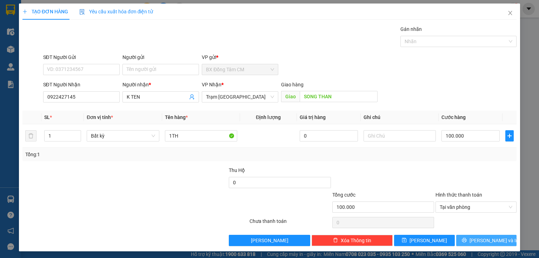
click at [465, 236] on button "[PERSON_NAME] và In" at bounding box center [486, 240] width 61 height 11
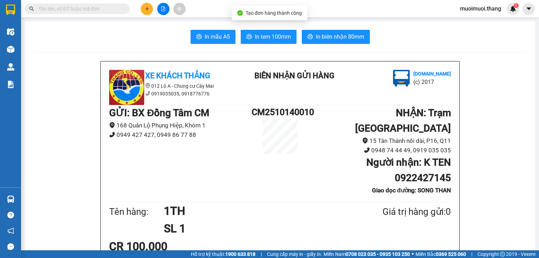
click at [267, 34] on span "In tem 100mm" at bounding box center [273, 36] width 36 height 9
click at [145, 7] on icon "plus" at bounding box center [147, 8] width 5 height 5
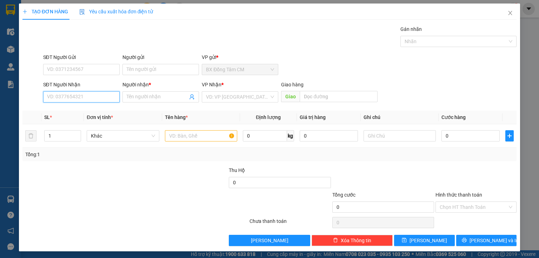
click at [106, 91] on input "SĐT Người Nhận" at bounding box center [81, 96] width 77 height 11
type input "0945541613"
drag, startPoint x: 59, startPoint y: 111, endPoint x: 231, endPoint y: 132, distance: 174.0
click at [64, 111] on div "0945541613 - K TEN" at bounding box center [80, 111] width 67 height 8
type input "K TEN"
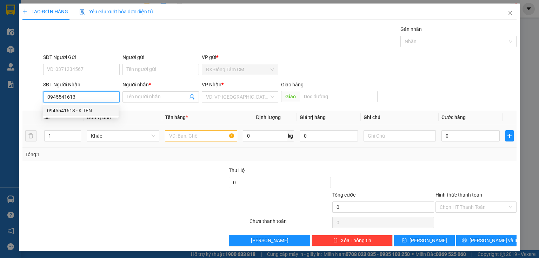
type input "AN LAC"
type input "0945541613"
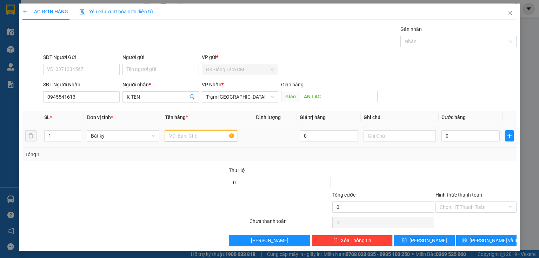
click at [222, 140] on input "text" at bounding box center [201, 135] width 72 height 11
type input "1 CỤC HỒNG"
type input "5"
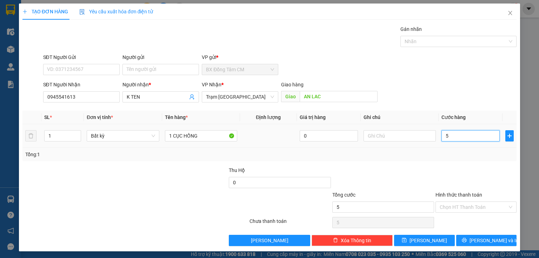
type input "50"
type input "500"
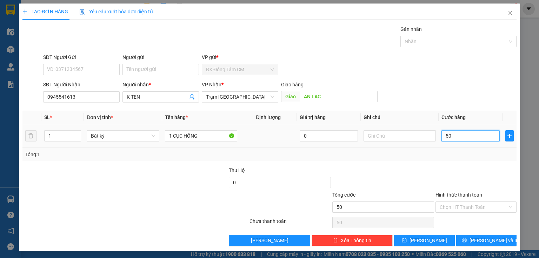
type input "500"
type input "5.000"
type input "50.000"
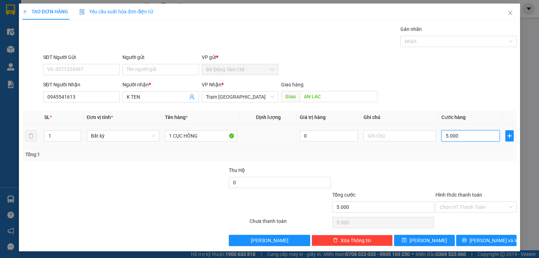
type input "50.000"
click at [440, 208] on input "Hình thức thanh toán" at bounding box center [474, 207] width 68 height 11
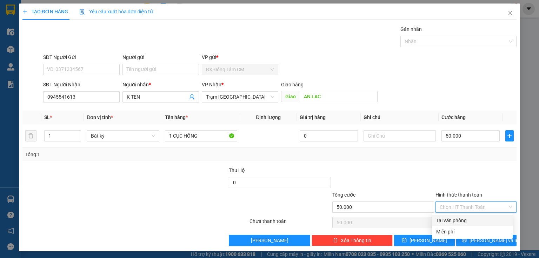
click at [446, 222] on div "Tại văn phòng" at bounding box center [472, 221] width 72 height 8
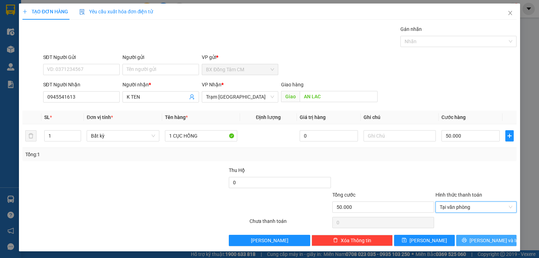
click at [462, 241] on button "[PERSON_NAME] và In" at bounding box center [486, 240] width 61 height 11
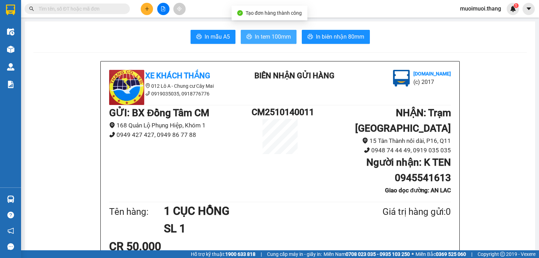
click at [275, 32] on button "In tem 100mm" at bounding box center [269, 37] width 56 height 14
click at [145, 11] on icon "plus" at bounding box center [147, 8] width 5 height 5
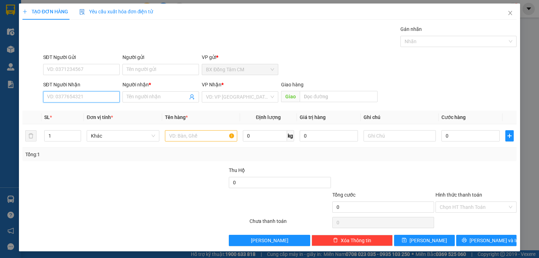
click at [85, 95] on input "SĐT Người Nhận" at bounding box center [81, 96] width 77 height 11
click at [77, 111] on div "0359065062 - K TEN" at bounding box center [80, 111] width 67 height 8
type input "0359065062"
type input "K TEN"
type input "NGÃ 7"
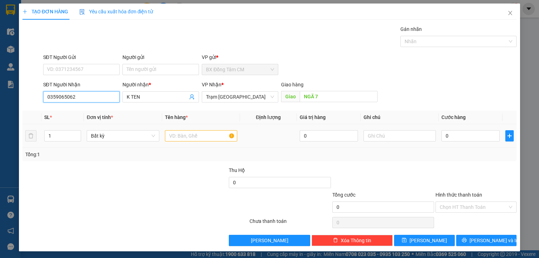
type input "0359065062"
click at [193, 140] on input "text" at bounding box center [201, 135] width 72 height 11
type input "1TH"
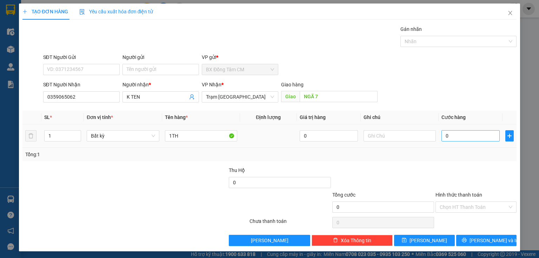
click at [460, 131] on td "0" at bounding box center [471, 136] width 64 height 24
click at [456, 136] on input "0" at bounding box center [471, 135] width 58 height 11
type input "1"
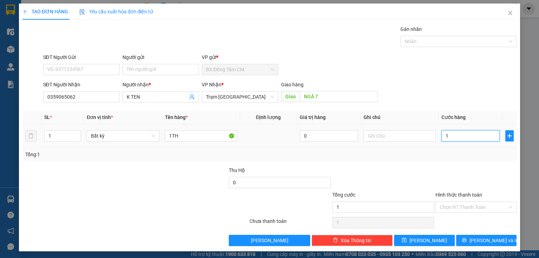
type input "10"
type input "100"
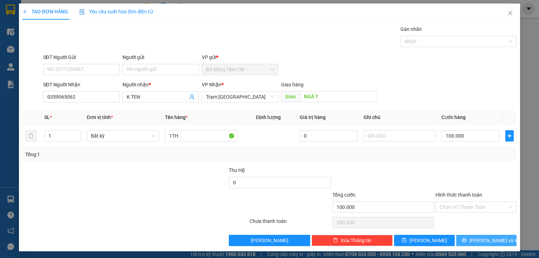
click at [486, 241] on span "[PERSON_NAME] và In" at bounding box center [494, 241] width 49 height 8
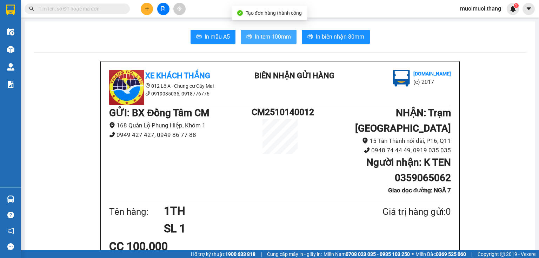
click at [294, 42] on button "In tem 100mm" at bounding box center [269, 37] width 56 height 14
click at [151, 11] on button at bounding box center [147, 9] width 12 height 12
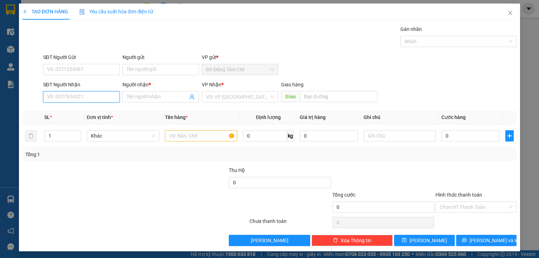
click at [75, 97] on input "SĐT Người Nhận" at bounding box center [81, 96] width 77 height 11
drag, startPoint x: 82, startPoint y: 110, endPoint x: 212, endPoint y: 123, distance: 130.9
click at [82, 110] on div "0961559752 - K TEN" at bounding box center [80, 111] width 67 height 8
click at [190, 136] on input "text" at bounding box center [201, 135] width 72 height 11
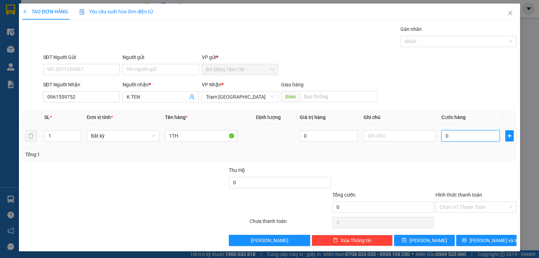
click at [456, 141] on input "0" at bounding box center [471, 135] width 58 height 11
click at [461, 207] on input "Hình thức thanh toán" at bounding box center [474, 207] width 68 height 11
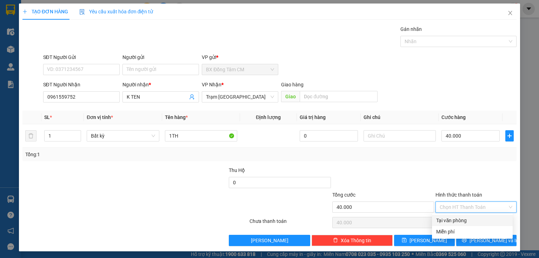
click at [457, 222] on div "Tại văn phòng" at bounding box center [472, 221] width 72 height 8
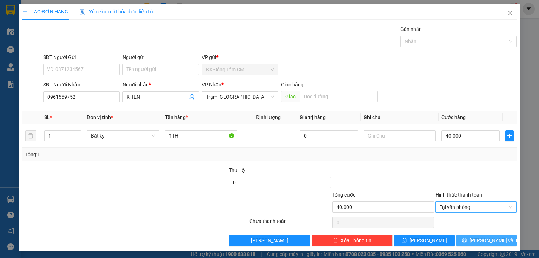
drag, startPoint x: 465, startPoint y: 237, endPoint x: 444, endPoint y: 222, distance: 26.2
click at [465, 237] on button "[PERSON_NAME] và In" at bounding box center [486, 240] width 61 height 11
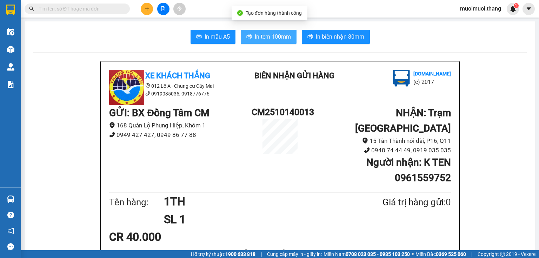
click at [276, 38] on span "In tem 100mm" at bounding box center [273, 36] width 36 height 9
click at [144, 7] on button at bounding box center [147, 9] width 12 height 12
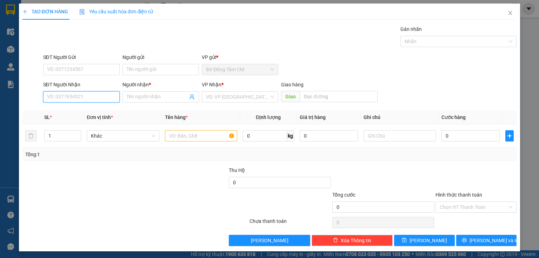
click at [95, 100] on input "SĐT Người Nhận" at bounding box center [81, 96] width 77 height 11
drag, startPoint x: 72, startPoint y: 113, endPoint x: 159, endPoint y: 120, distance: 87.3
click at [73, 113] on div "0985065341 - THIÊN" at bounding box center [80, 111] width 67 height 8
click at [183, 138] on input "text" at bounding box center [201, 135] width 72 height 11
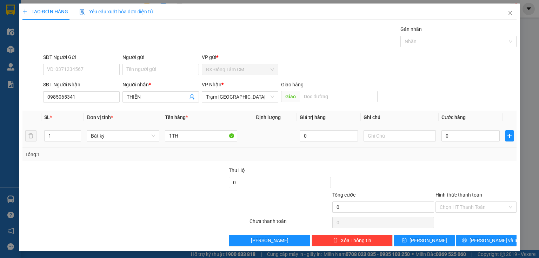
drag, startPoint x: 442, startPoint y: 126, endPoint x: 444, endPoint y: 130, distance: 3.8
click at [444, 129] on td "0" at bounding box center [471, 136] width 64 height 24
click at [451, 137] on input "0" at bounding box center [471, 135] width 58 height 11
click at [443, 139] on input "0" at bounding box center [471, 135] width 58 height 11
click at [465, 207] on input "Hình thức thanh toán" at bounding box center [474, 207] width 68 height 11
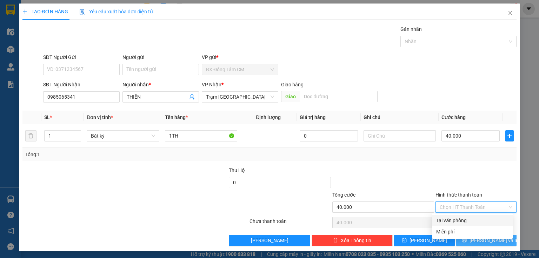
drag, startPoint x: 466, startPoint y: 221, endPoint x: 469, endPoint y: 244, distance: 23.3
click at [467, 223] on div "Tại văn phòng" at bounding box center [472, 221] width 72 height 8
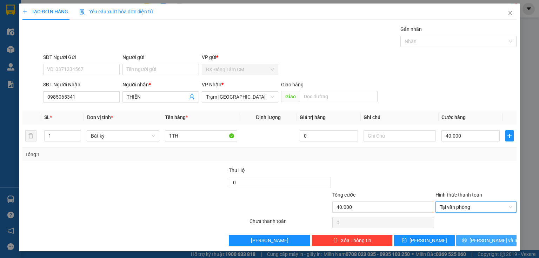
click at [467, 240] on icon "printer" at bounding box center [464, 240] width 5 height 5
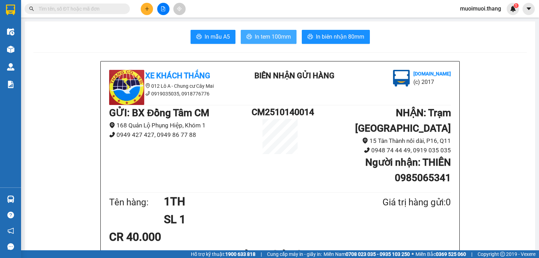
click at [252, 33] on button "In tem 100mm" at bounding box center [269, 37] width 56 height 14
click at [145, 9] on icon "plus" at bounding box center [147, 8] width 5 height 5
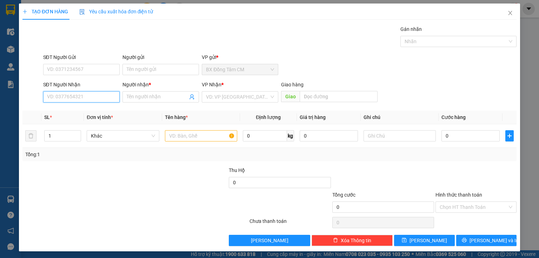
click at [80, 97] on input "SĐT Người Nhận" at bounding box center [81, 96] width 77 height 11
click at [57, 100] on input "0869518622" at bounding box center [81, 96] width 77 height 11
drag, startPoint x: 97, startPoint y: 100, endPoint x: 34, endPoint y: 111, distance: 64.1
click at [34, 111] on div "Transit Pickup Surcharge Ids Transit Deliver Surcharge Ids Transit Deliver Surc…" at bounding box center [269, 135] width 494 height 221
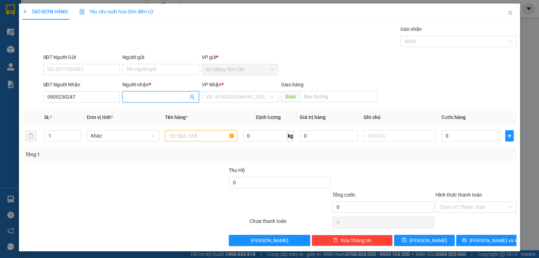
click at [134, 99] on input "Người nhận *" at bounding box center [157, 97] width 61 height 8
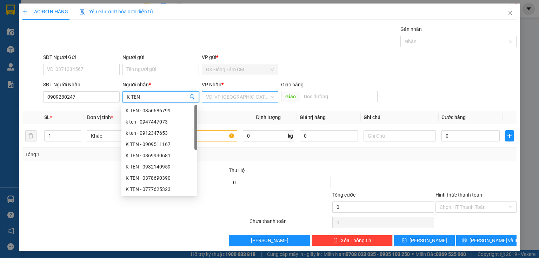
click at [215, 93] on input "search" at bounding box center [237, 97] width 63 height 11
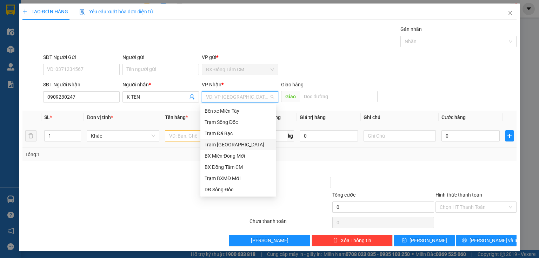
drag, startPoint x: 240, startPoint y: 143, endPoint x: 245, endPoint y: 142, distance: 5.5
click at [242, 143] on div "Trạm [GEOGRAPHIC_DATA]" at bounding box center [238, 145] width 67 height 8
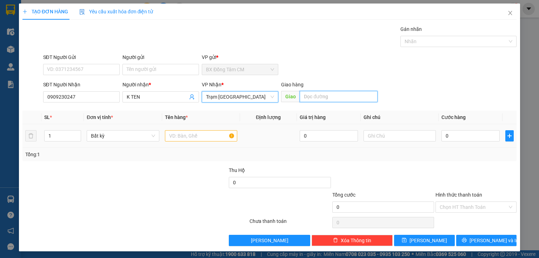
click at [321, 96] on input "text" at bounding box center [339, 96] width 78 height 11
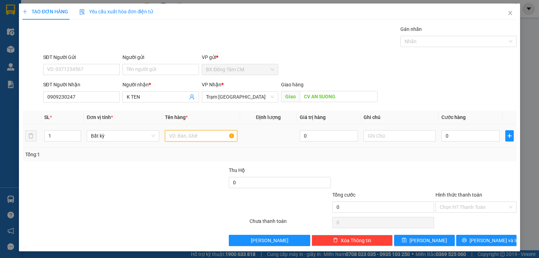
drag, startPoint x: 192, startPoint y: 134, endPoint x: 196, endPoint y: 132, distance: 5.2
click at [192, 135] on input "text" at bounding box center [201, 135] width 72 height 11
click at [474, 141] on div "0" at bounding box center [471, 136] width 58 height 14
click at [465, 211] on input "Hình thức thanh toán" at bounding box center [474, 207] width 68 height 11
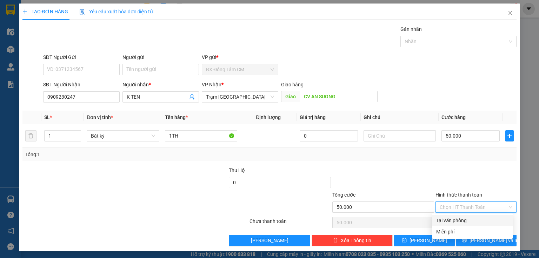
click at [460, 223] on div "Tại văn phòng" at bounding box center [472, 221] width 72 height 8
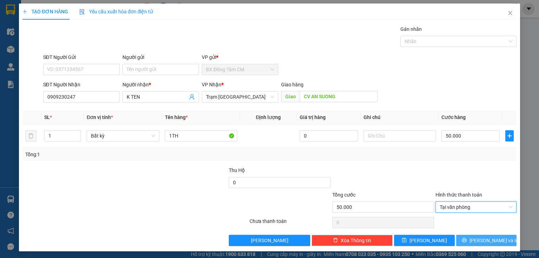
drag, startPoint x: 465, startPoint y: 242, endPoint x: 448, endPoint y: 231, distance: 19.4
click at [465, 241] on button "[PERSON_NAME] và In" at bounding box center [486, 240] width 61 height 11
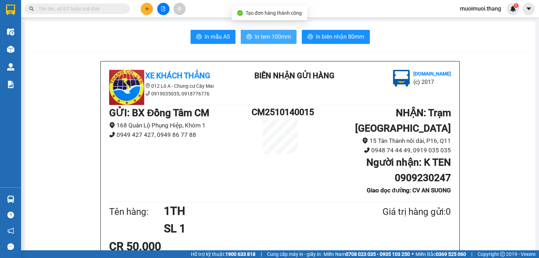
click at [277, 35] on span "In tem 100mm" at bounding box center [273, 36] width 36 height 9
click at [152, 8] on button at bounding box center [147, 9] width 12 height 12
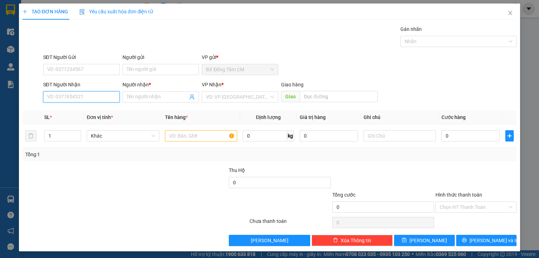
click at [69, 96] on input "SĐT Người Nhận" at bounding box center [81, 96] width 77 height 11
drag, startPoint x: 79, startPoint y: 108, endPoint x: 204, endPoint y: 134, distance: 127.9
click at [80, 108] on div "0909529635 - PHÚ" at bounding box center [80, 111] width 67 height 8
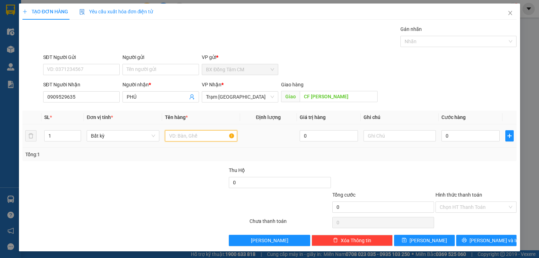
click at [193, 138] on input "text" at bounding box center [201, 135] width 72 height 11
click at [470, 213] on div "Hình thức thanh toán Chọn HT Thanh Toán" at bounding box center [476, 203] width 81 height 25
click at [473, 204] on input "Hình thức thanh toán" at bounding box center [474, 207] width 68 height 11
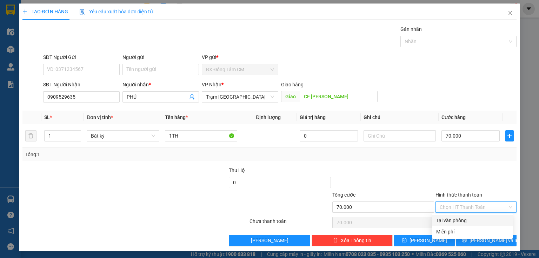
click at [462, 225] on div "Tại văn phòng" at bounding box center [472, 220] width 81 height 11
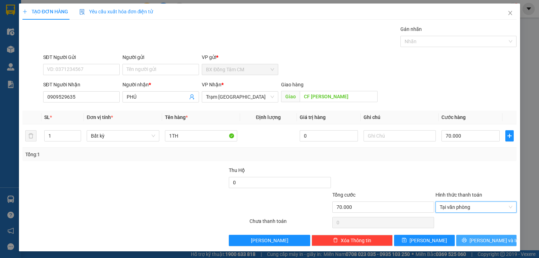
click at [462, 241] on button "[PERSON_NAME] và In" at bounding box center [486, 240] width 61 height 11
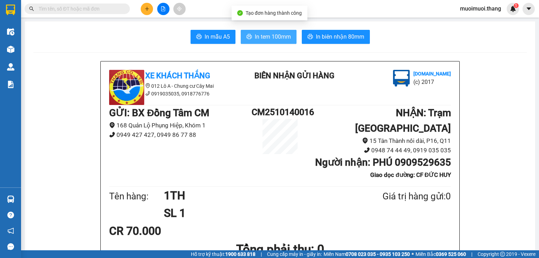
click at [258, 41] on span "In tem 100mm" at bounding box center [273, 36] width 36 height 9
click at [219, 93] on li "0919035035, 0918776776" at bounding box center [172, 94] width 126 height 8
click at [303, 61] on div "Xe Khách THẮNG 012 Lô A - Chung cư Cây Mai 0919035035, 0918776776 BIÊN NHẬN GỬI…" at bounding box center [280, 196] width 359 height 271
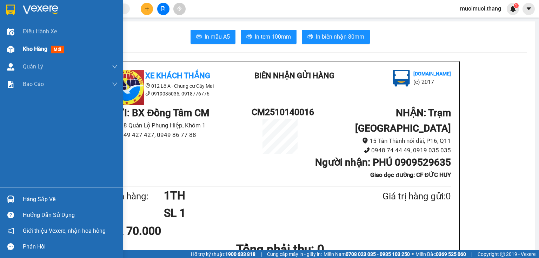
click at [18, 46] on div "Kho hàng mới" at bounding box center [61, 49] width 123 height 18
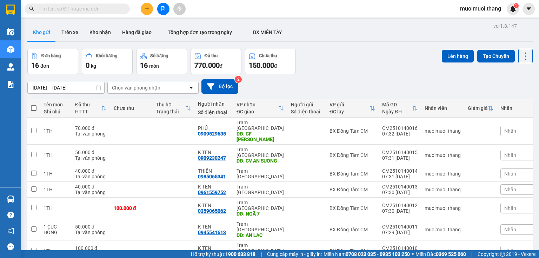
click at [167, 7] on button at bounding box center [163, 9] width 12 height 12
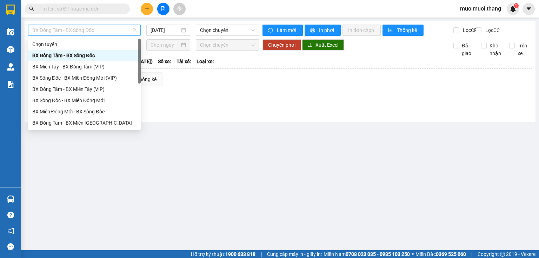
click at [112, 32] on span "BX Đồng Tâm - BX Sông Đốc" at bounding box center [84, 30] width 104 height 11
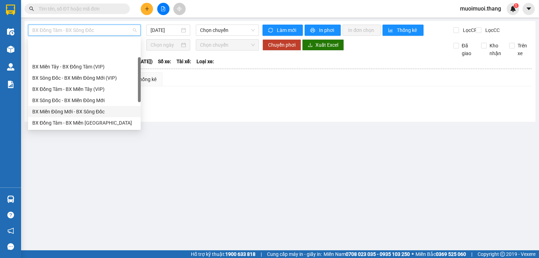
click at [79, 108] on div "BX Miền Đông Mới - BX Sông Đốc" at bounding box center [84, 112] width 104 height 8
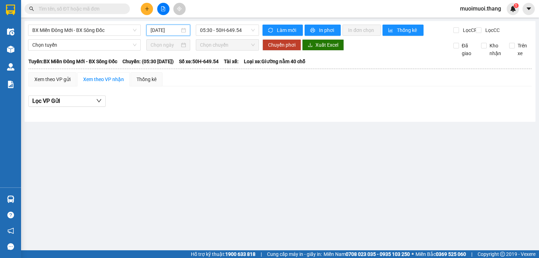
click at [169, 28] on input "[DATE]" at bounding box center [165, 30] width 29 height 8
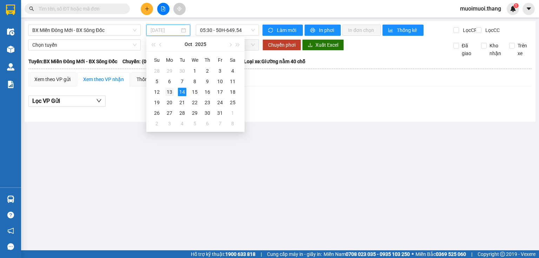
click at [170, 91] on div "13" at bounding box center [169, 92] width 8 height 8
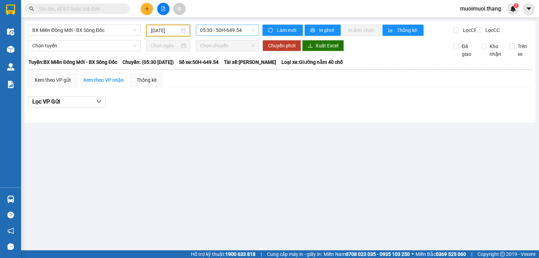
click at [223, 31] on span "05:30 - 50H-649.54" at bounding box center [227, 30] width 55 height 11
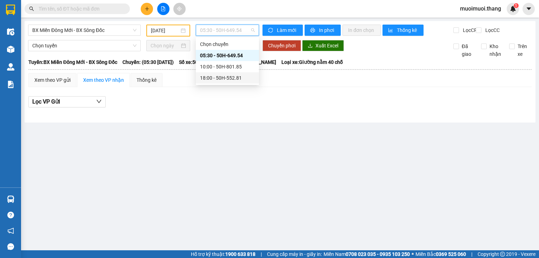
click at [220, 78] on div "18:00 - 50H-552.81" at bounding box center [227, 78] width 55 height 8
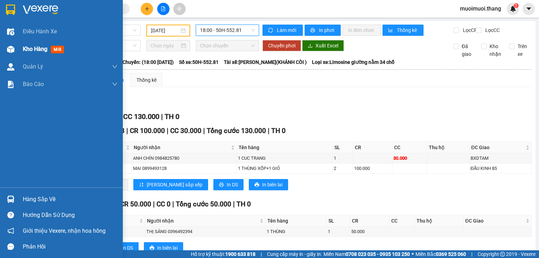
click at [21, 50] on div "Kho hàng mới" at bounding box center [61, 49] width 123 height 18
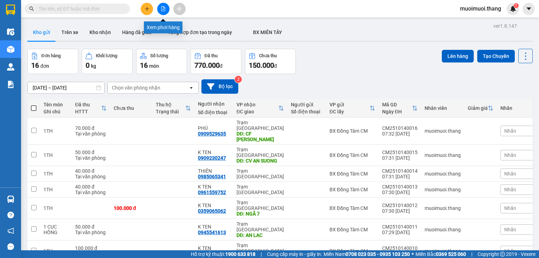
click at [163, 8] on icon "file-add" at bounding box center [163, 8] width 5 height 5
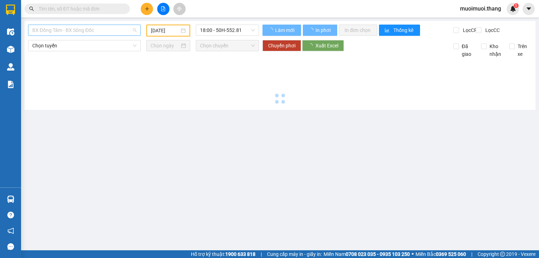
click at [113, 34] on span "BX Đồng Tâm - BX Sông Đốc" at bounding box center [84, 30] width 104 height 11
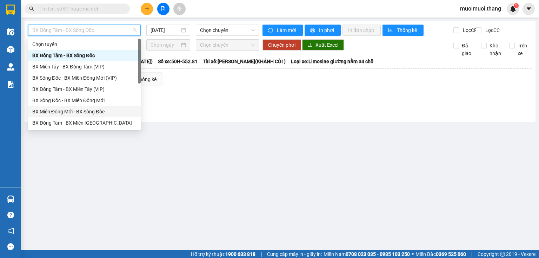
click at [88, 108] on div "BX Miền Đông Mới - BX Sông Đốc" at bounding box center [84, 112] width 104 height 8
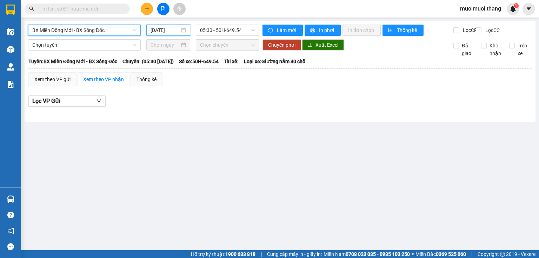
click at [175, 32] on input "[DATE]" at bounding box center [165, 30] width 29 height 8
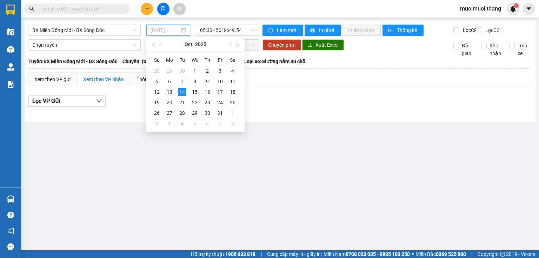
click at [171, 95] on div "13" at bounding box center [169, 92] width 8 height 8
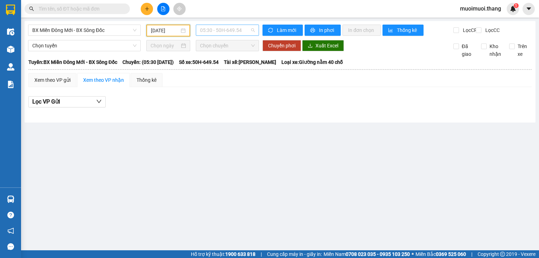
click at [241, 33] on span "05:30 - 50H-649.54" at bounding box center [227, 30] width 55 height 11
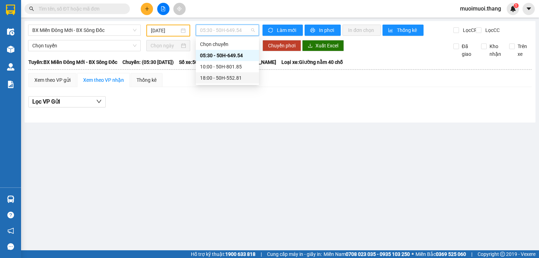
click at [218, 80] on div "18:00 - 50H-552.81" at bounding box center [227, 78] width 55 height 8
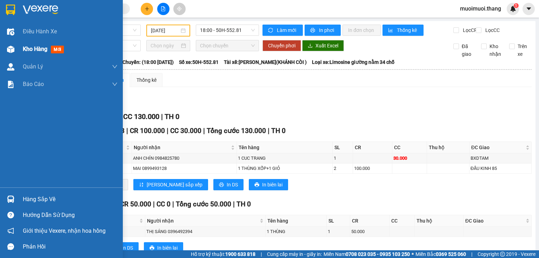
click at [6, 51] on div at bounding box center [11, 49] width 12 height 12
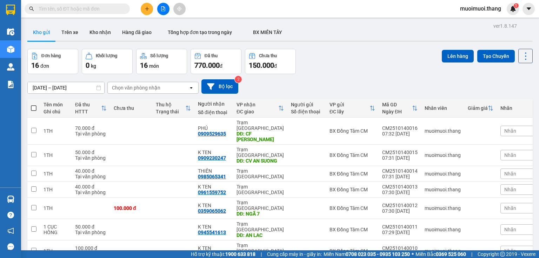
click at [31, 107] on span at bounding box center [34, 108] width 6 height 6
click at [34, 105] on input "checkbox" at bounding box center [34, 105] width 0 height 0
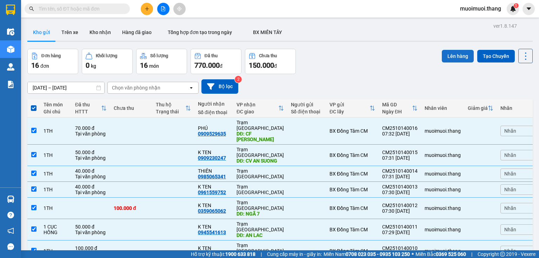
click at [451, 56] on button "Lên hàng" at bounding box center [458, 56] width 32 height 13
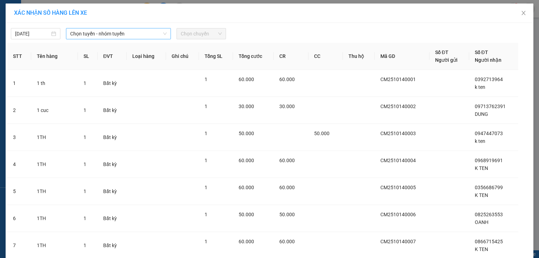
click at [125, 35] on span "Chọn tuyến - nhóm tuyến" at bounding box center [118, 33] width 97 height 11
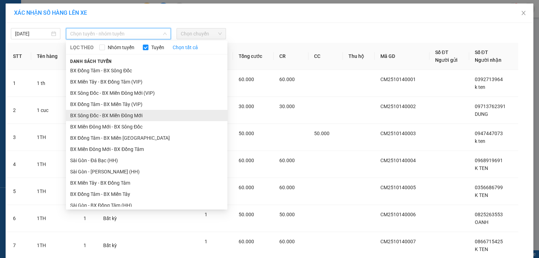
click at [84, 113] on li "BX Sông Đốc - BX Miền Đông Mới" at bounding box center [147, 115] width 162 height 11
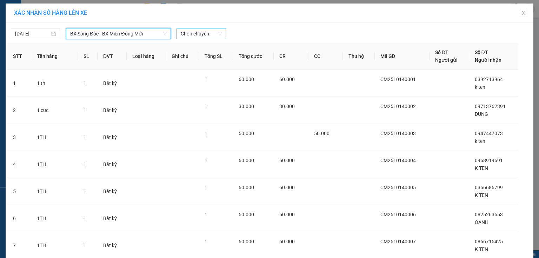
drag, startPoint x: 227, startPoint y: 40, endPoint x: 209, endPoint y: 34, distance: 18.7
click at [209, 34] on span "Chọn chuyến" at bounding box center [201, 33] width 41 height 11
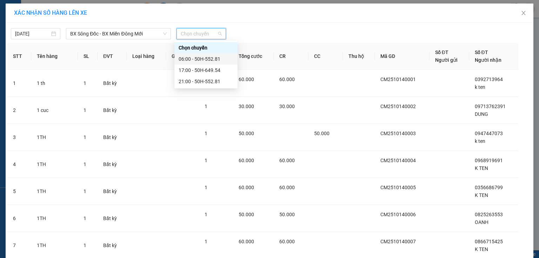
click at [190, 59] on div "06:00 - 50H-552.81" at bounding box center [206, 59] width 55 height 8
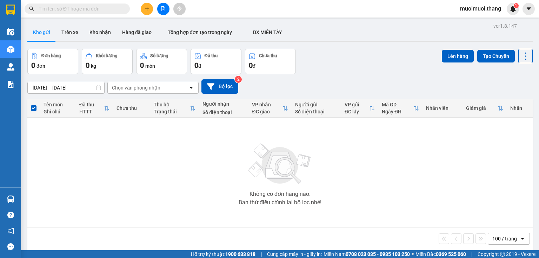
click at [63, 9] on input "text" at bounding box center [80, 9] width 83 height 8
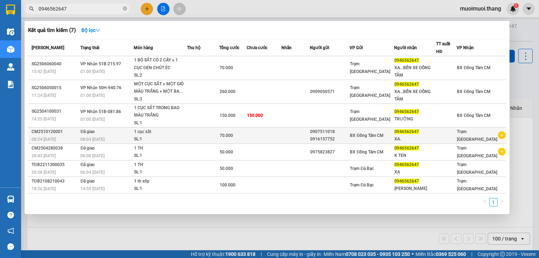
click at [210, 133] on td at bounding box center [203, 135] width 32 height 17
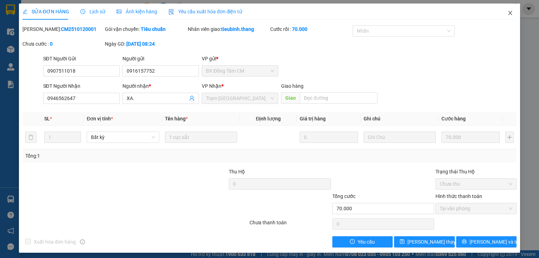
click at [510, 18] on span "Close" at bounding box center [511, 14] width 20 height 20
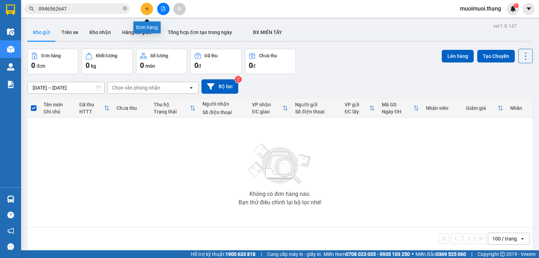
click at [145, 11] on icon "plus" at bounding box center [147, 8] width 5 height 5
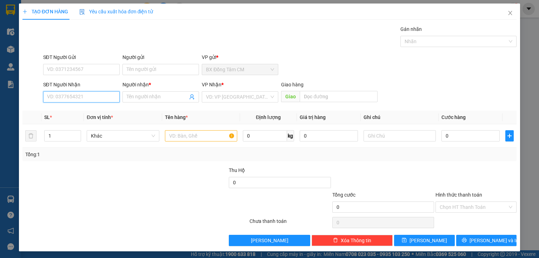
click at [60, 97] on input "SĐT Người Nhận" at bounding box center [81, 96] width 77 height 11
drag, startPoint x: 64, startPoint y: 112, endPoint x: 103, endPoint y: 119, distance: 38.8
click at [66, 112] on div "0919940008 - K TEN" at bounding box center [80, 111] width 67 height 8
click at [173, 131] on div at bounding box center [201, 136] width 72 height 14
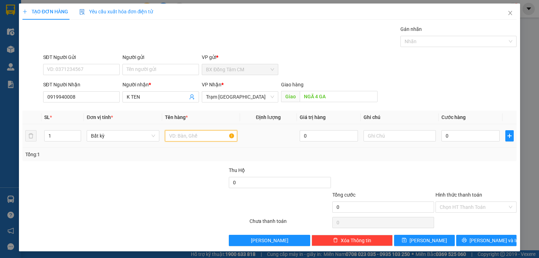
click at [168, 139] on input "text" at bounding box center [201, 135] width 72 height 11
click at [455, 135] on input "0" at bounding box center [471, 135] width 58 height 11
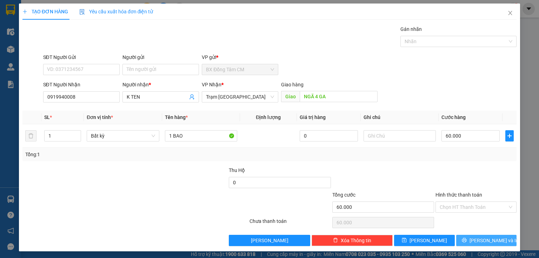
click at [463, 242] on button "[PERSON_NAME] và In" at bounding box center [486, 240] width 61 height 11
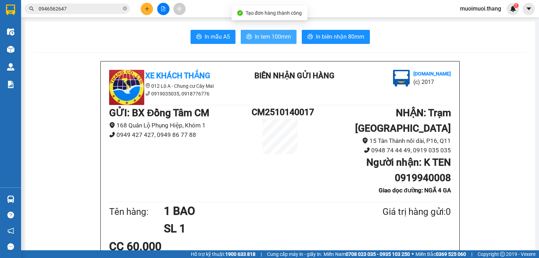
click at [275, 36] on span "In tem 100mm" at bounding box center [273, 36] width 36 height 9
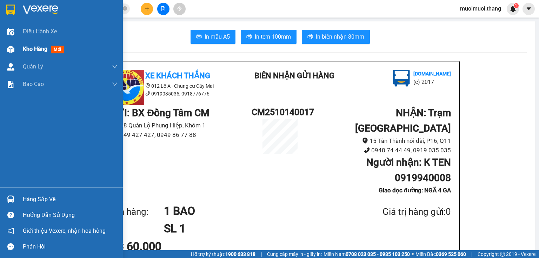
click at [21, 44] on div "Kho hàng mới" at bounding box center [61, 49] width 123 height 18
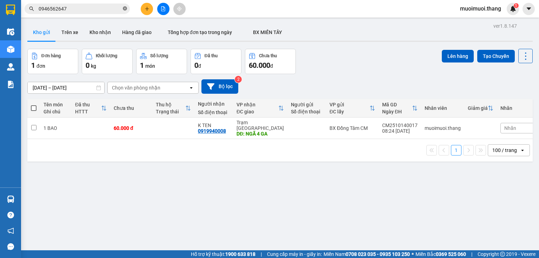
click at [125, 7] on icon "close-circle" at bounding box center [125, 8] width 4 height 4
click at [145, 7] on icon "plus" at bounding box center [147, 8] width 5 height 5
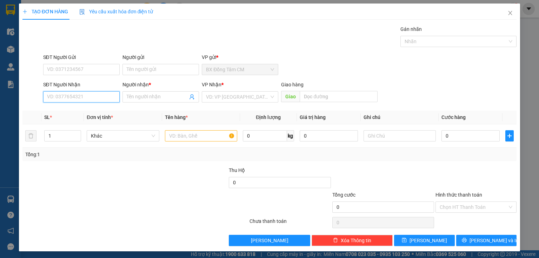
click at [68, 94] on input "SĐT Người Nhận" at bounding box center [81, 96] width 77 height 11
click at [90, 109] on div "09713762391 - DUNG" at bounding box center [80, 111] width 67 height 8
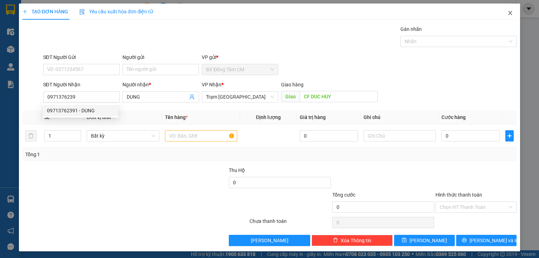
click at [504, 18] on span "Close" at bounding box center [511, 14] width 20 height 20
